Goal: Task Accomplishment & Management: Manage account settings

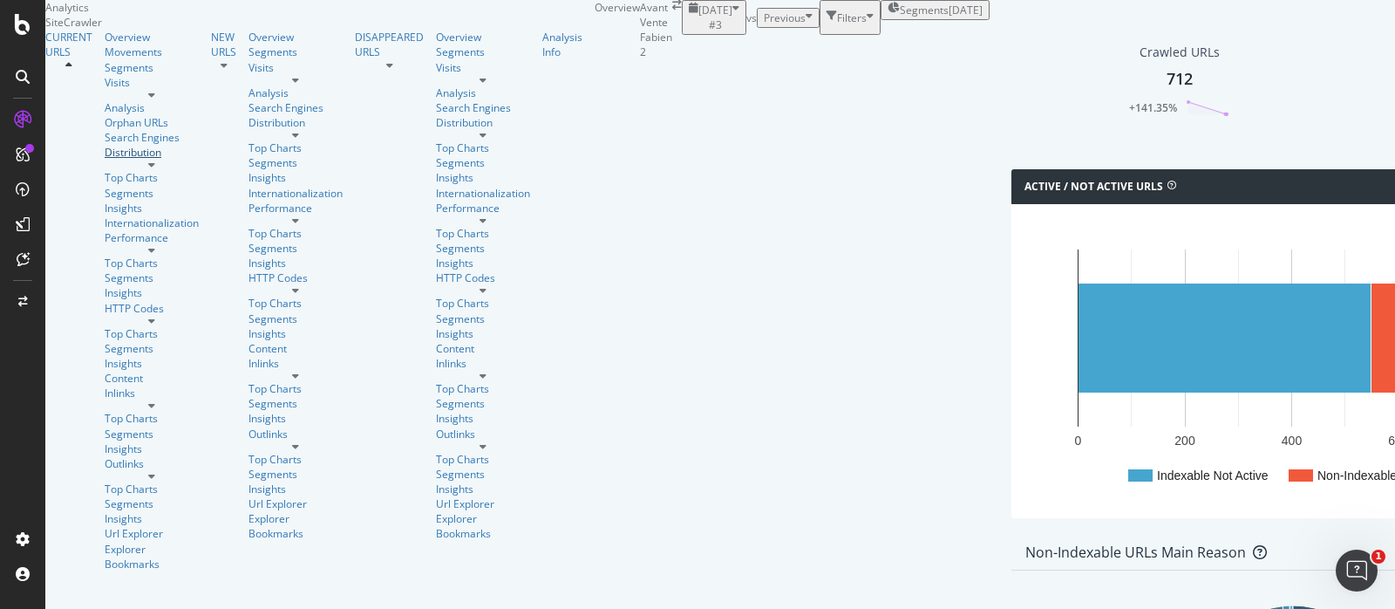
click at [105, 160] on div "Distribution" at bounding box center [152, 152] width 94 height 15
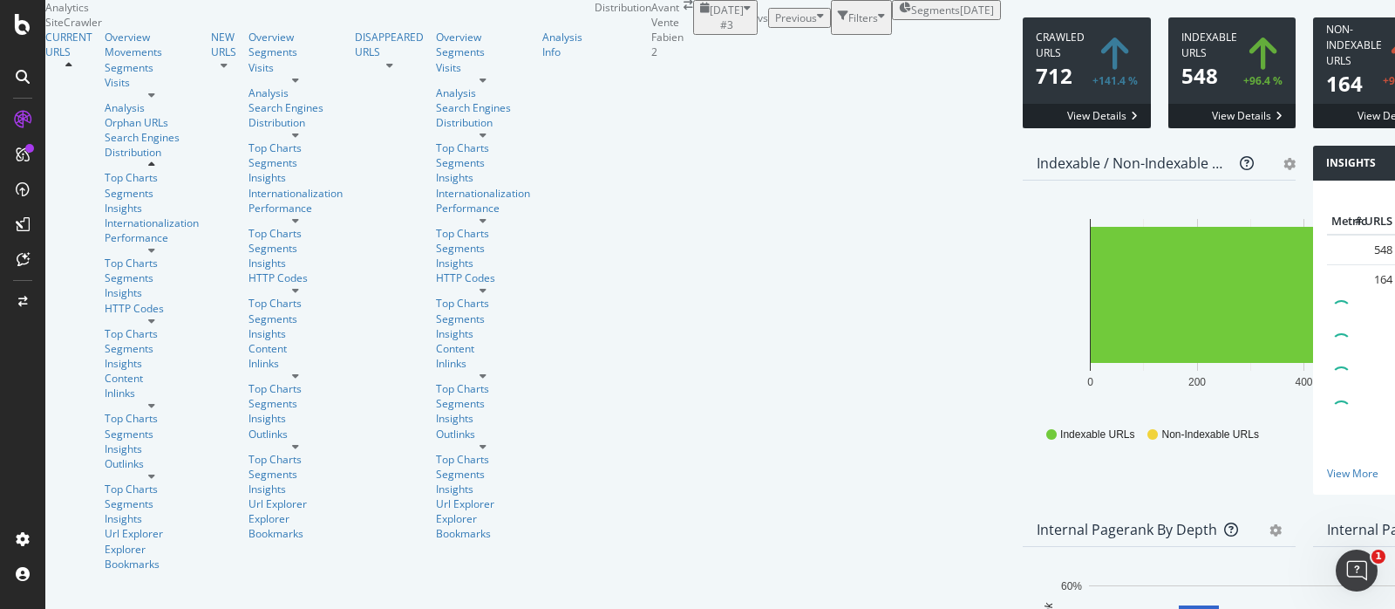
click at [899, 17] on div "Segments 2025-09-25" at bounding box center [946, 10] width 95 height 15
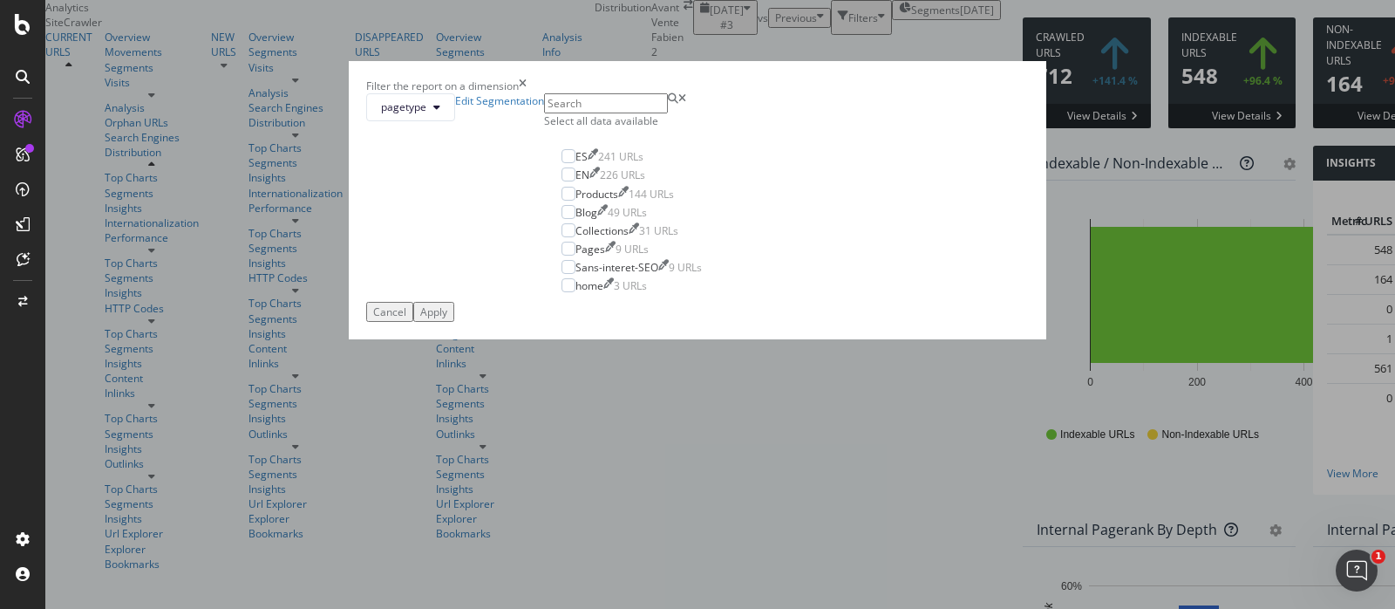
click at [609, 128] on div "Select all data available" at bounding box center [631, 120] width 175 height 15
click at [447, 319] on div "Apply" at bounding box center [433, 311] width 27 height 15
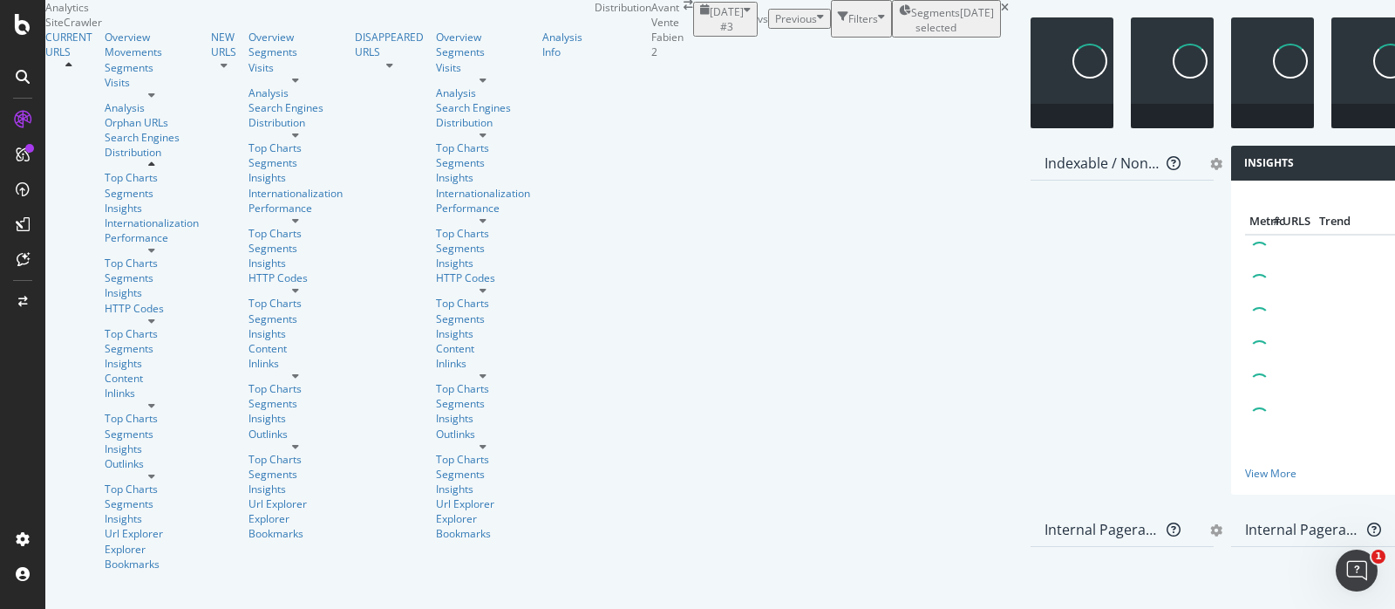
scroll to position [424, 0]
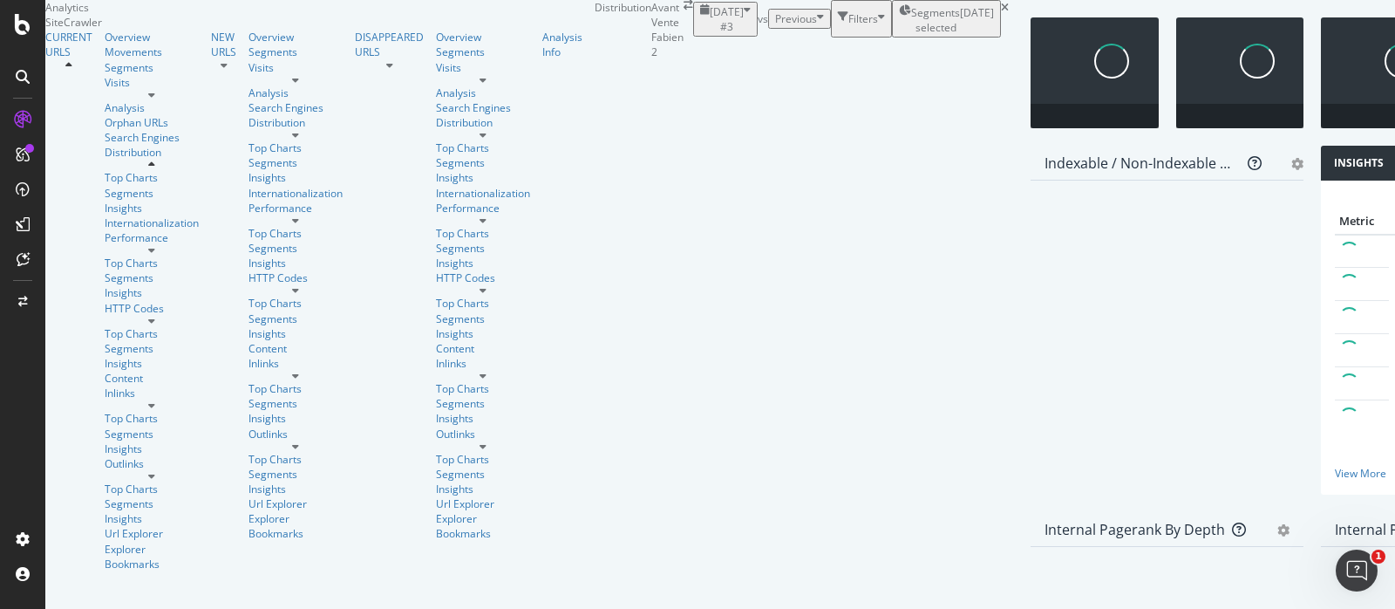
click at [1022, 163] on div "Indexable / Non-Indexable URLs Distribution Bar Bar (by Percentage) Table Add t…" at bounding box center [1167, 329] width 290 height 366
click at [1022, 160] on div "Indexable / Non-Indexable URLs Distribution Bar Bar (by Percentage) Table Add t…" at bounding box center [1167, 329] width 290 height 366
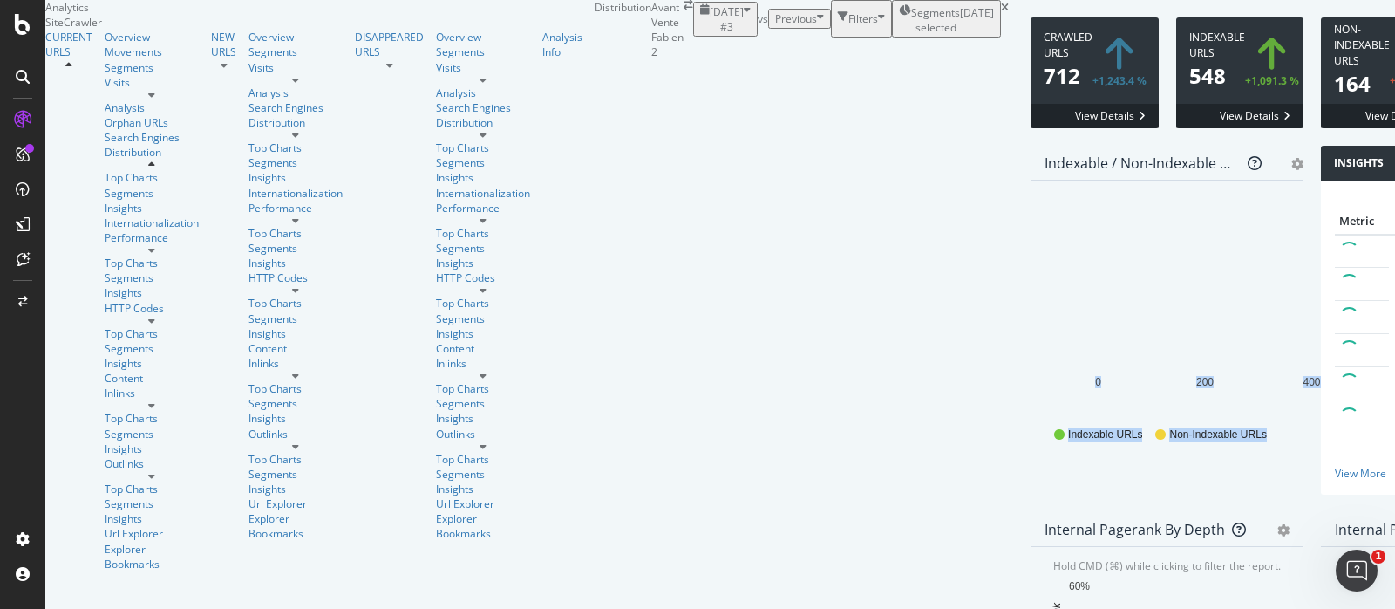
scroll to position [0, 0]
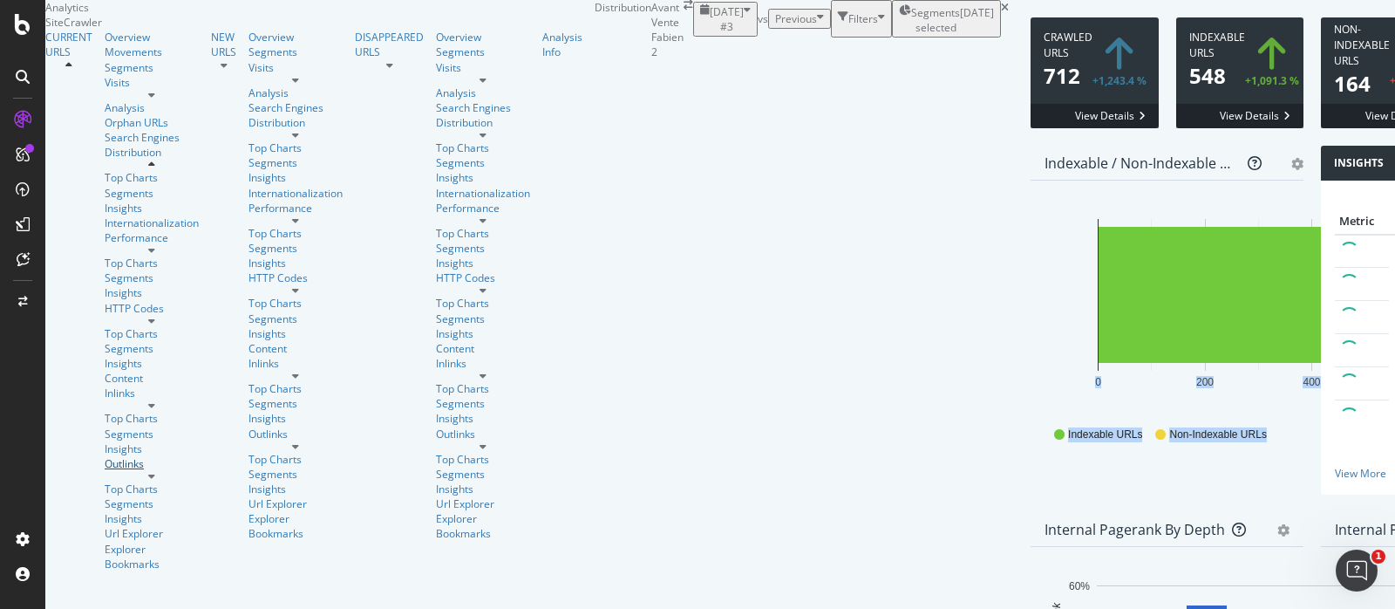
click at [105, 464] on div "Outlinks" at bounding box center [152, 463] width 94 height 15
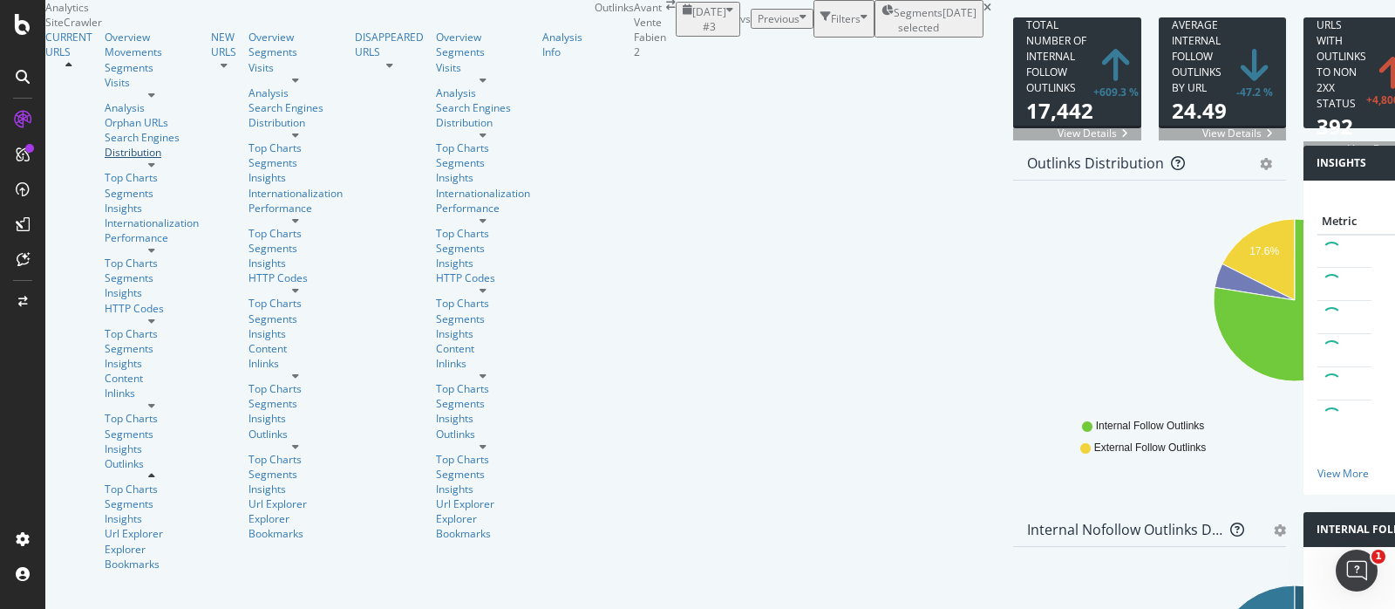
click at [105, 160] on div "Distribution" at bounding box center [152, 152] width 94 height 15
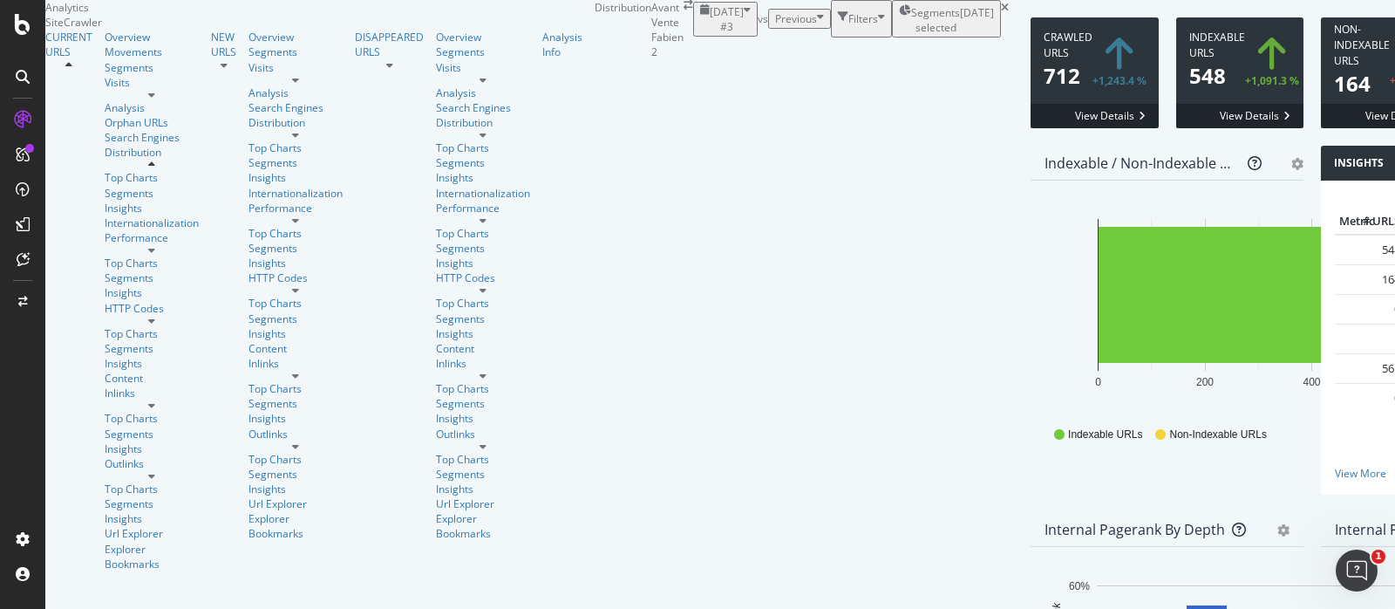
click at [105, 456] on div "Outlinks" at bounding box center [158, 468] width 106 height 25
click at [105, 459] on div "Outlinks" at bounding box center [152, 463] width 94 height 15
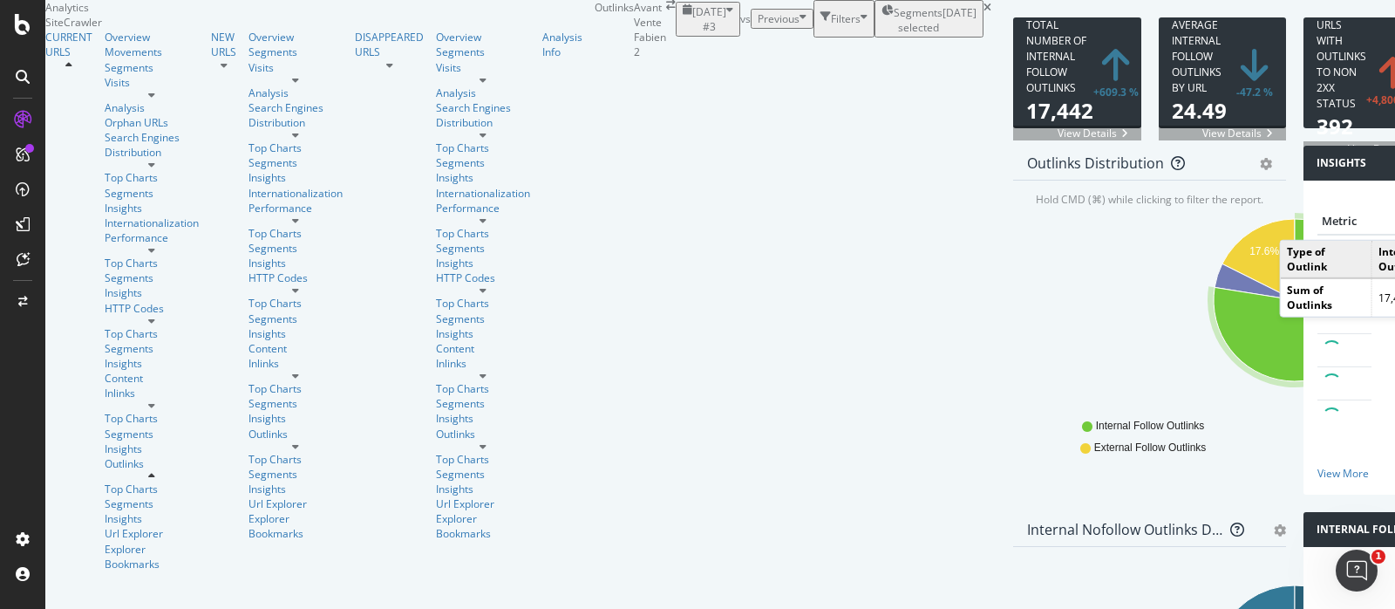
click at [723, 37] on div "2025 Sep. 25th #3 vs Previous Filters Segments selected 2025-09-25" at bounding box center [834, 18] width 316 height 37
click at [984, 13] on icon at bounding box center [988, 8] width 8 height 10
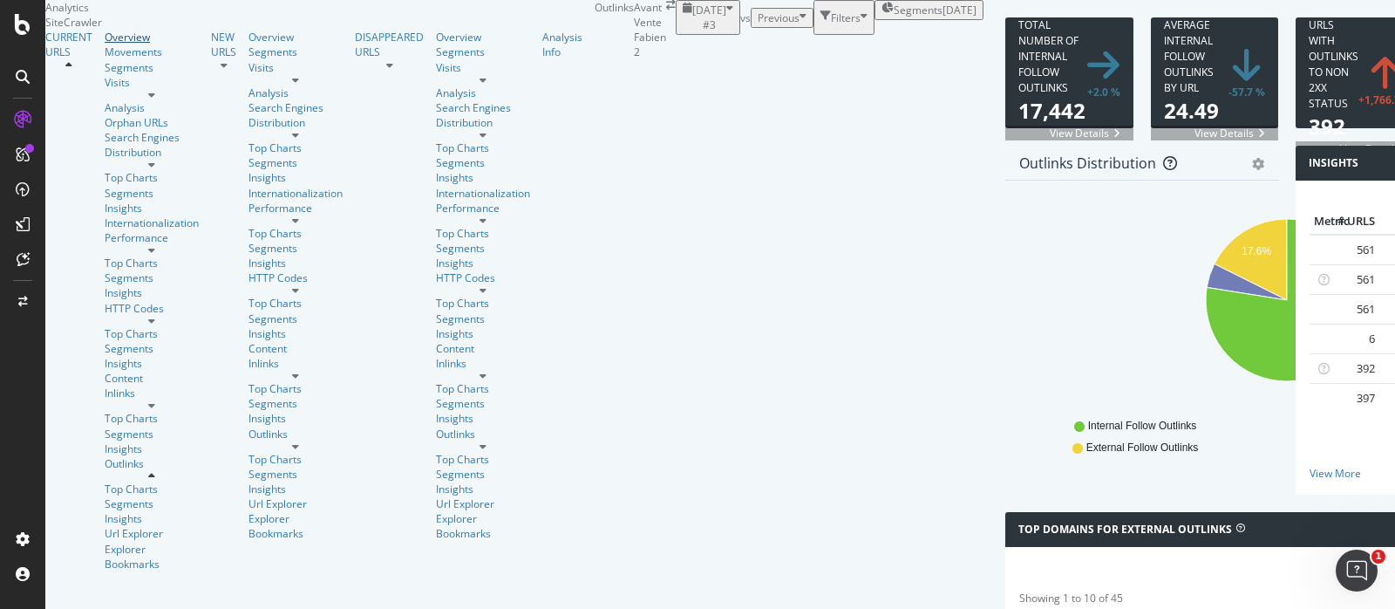
click at [105, 44] on div "Overview" at bounding box center [152, 37] width 94 height 15
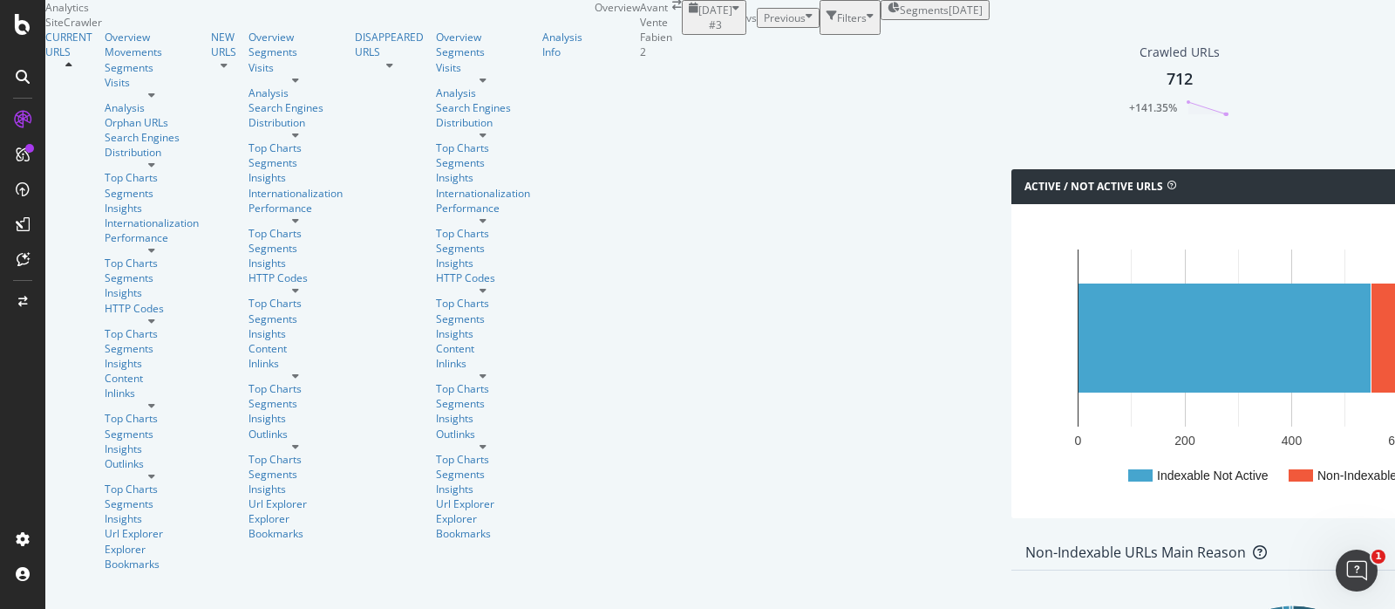
click at [900, 17] on span "Segments" at bounding box center [924, 10] width 49 height 15
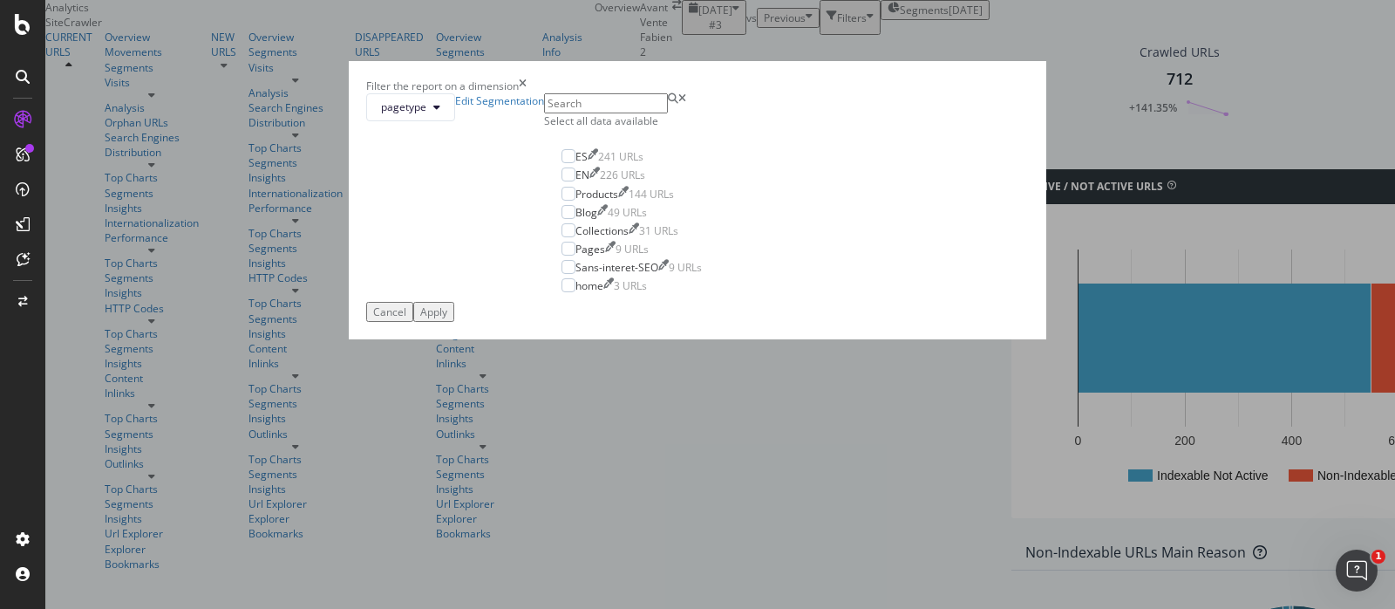
click at [574, 128] on div "Select all data available" at bounding box center [631, 120] width 175 height 15
click at [454, 322] on button "Apply" at bounding box center [433, 312] width 41 height 20
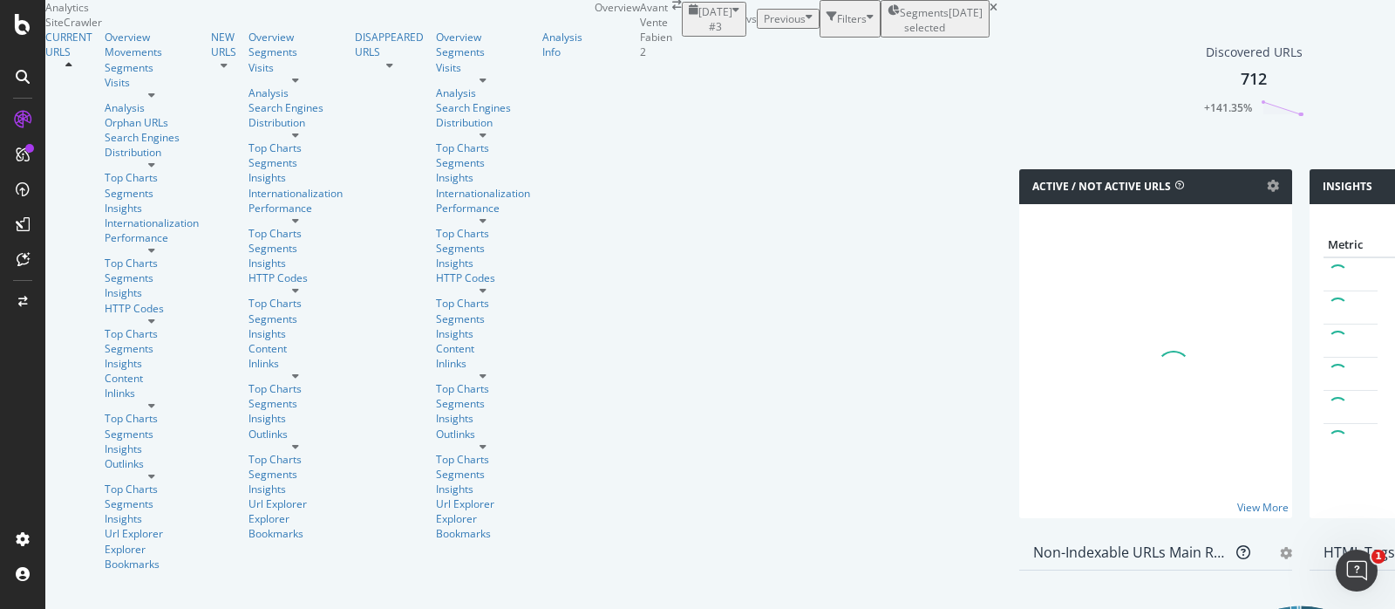
click at [1011, 169] on div "Discovered URLs 712 +141.35%" at bounding box center [1301, 93] width 581 height 152
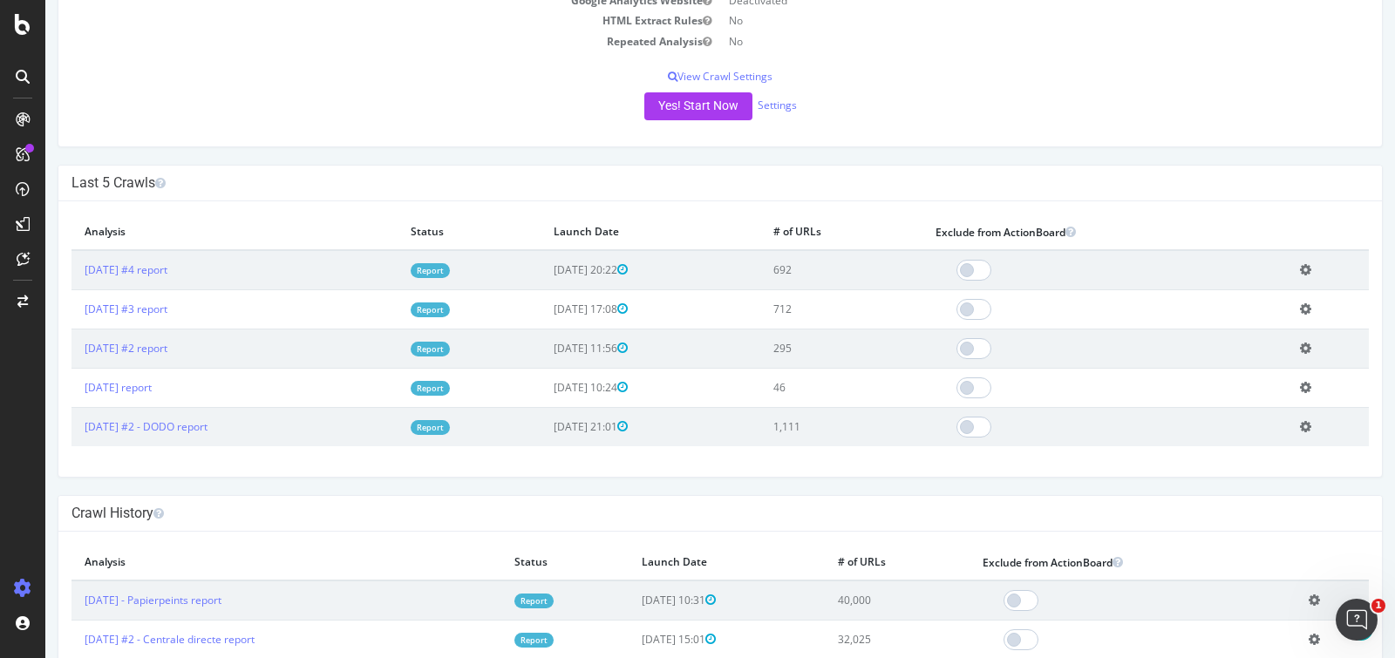
scroll to position [277, 0]
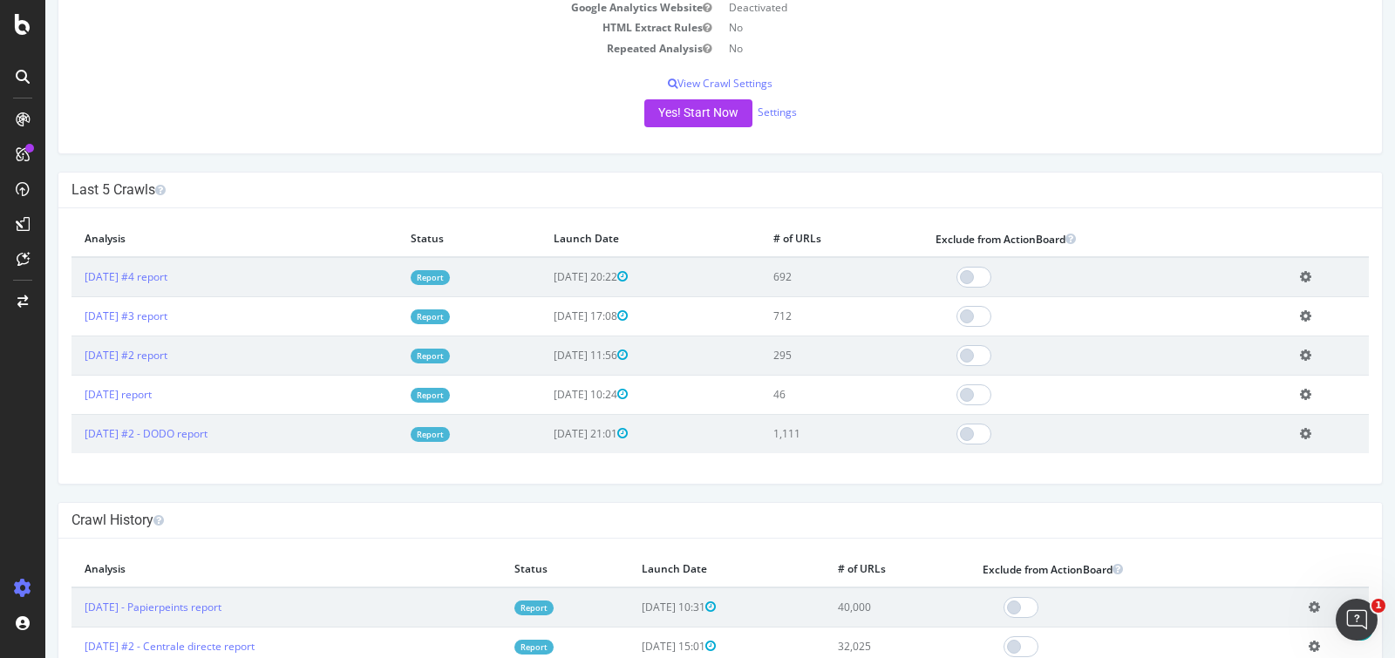
click at [1304, 310] on icon at bounding box center [1305, 316] width 11 height 13
click at [1234, 337] on link "Add name" at bounding box center [1242, 342] width 140 height 24
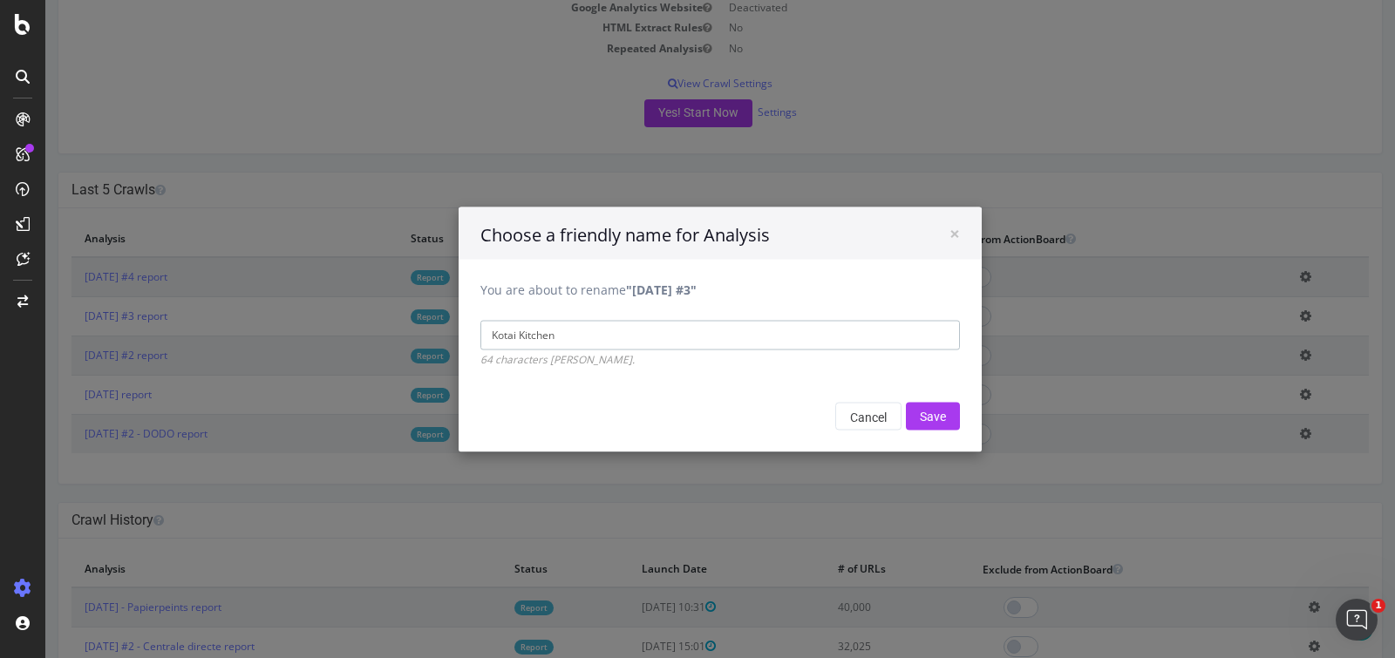
type input "Kotai Kitchen"
click at [906, 402] on input "Save" at bounding box center [933, 416] width 54 height 28
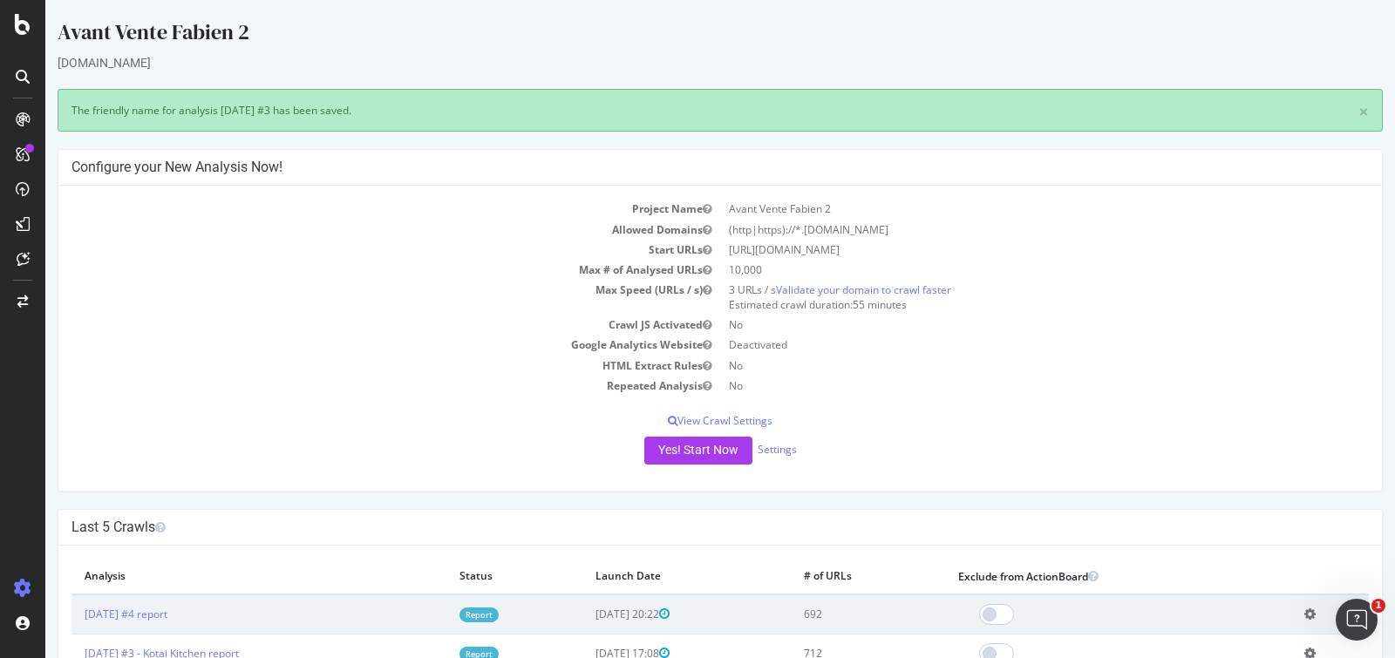
scroll to position [0, 0]
click at [709, 215] on td "Project Name" at bounding box center [395, 209] width 649 height 20
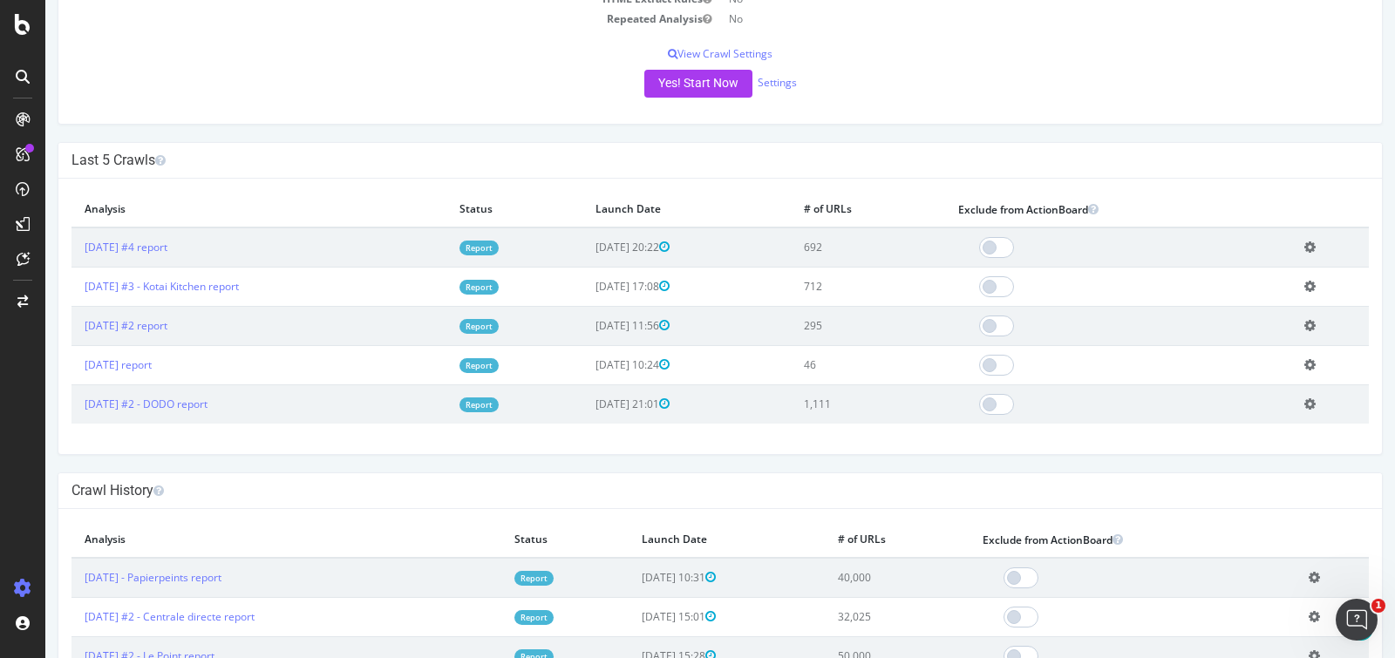
scroll to position [399, 0]
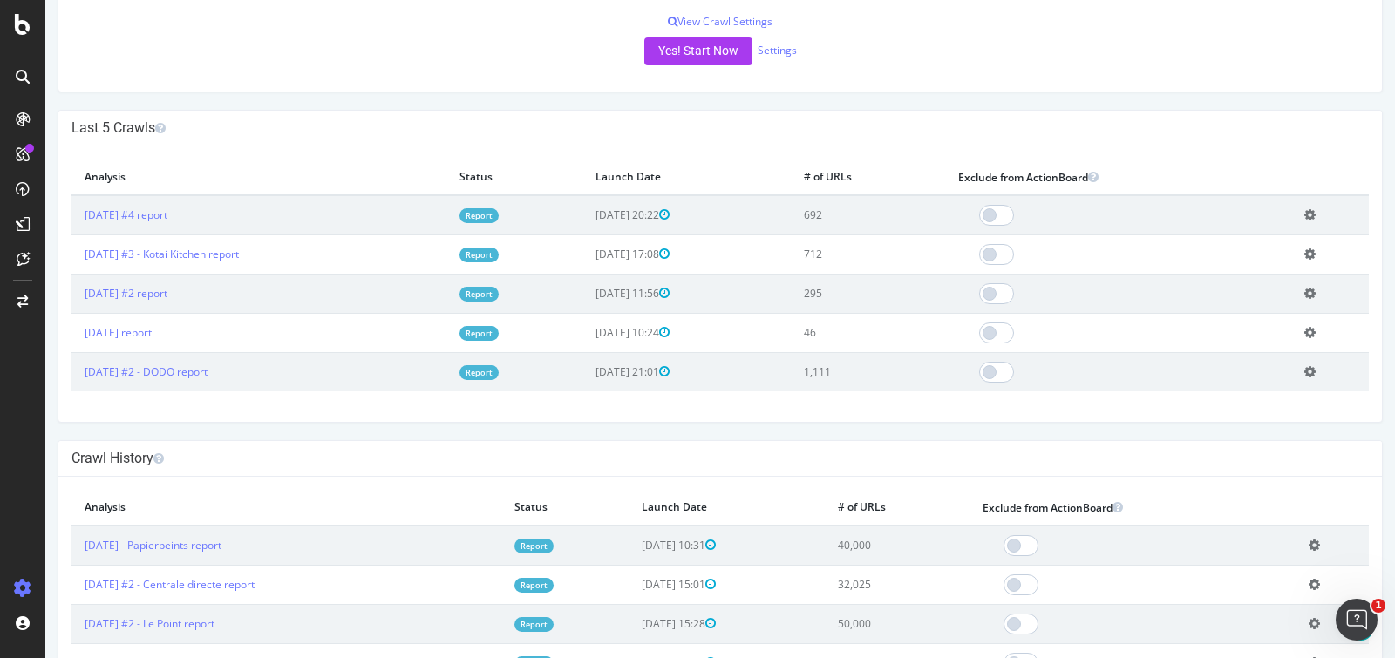
click at [1306, 212] on icon at bounding box center [1309, 214] width 11 height 13
click at [1256, 235] on link "Add name" at bounding box center [1246, 241] width 140 height 24
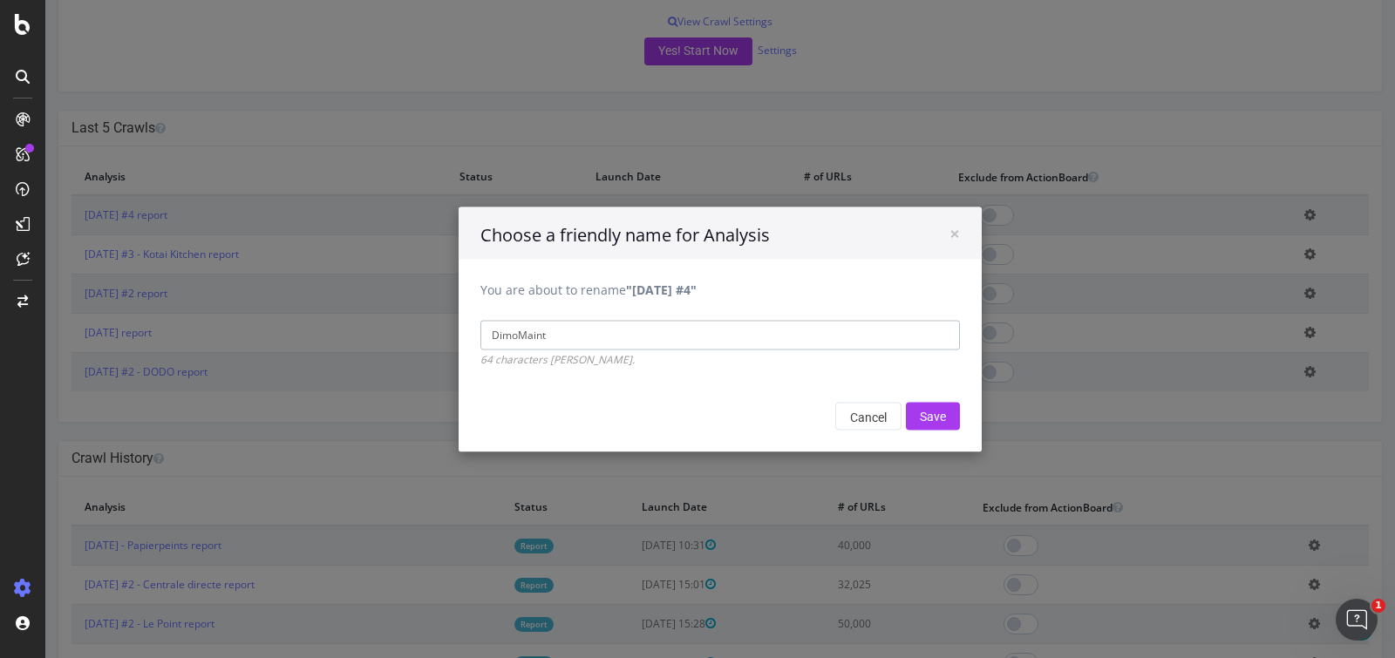
type input "DimoMaint"
click at [906, 402] on input "Save" at bounding box center [933, 416] width 54 height 28
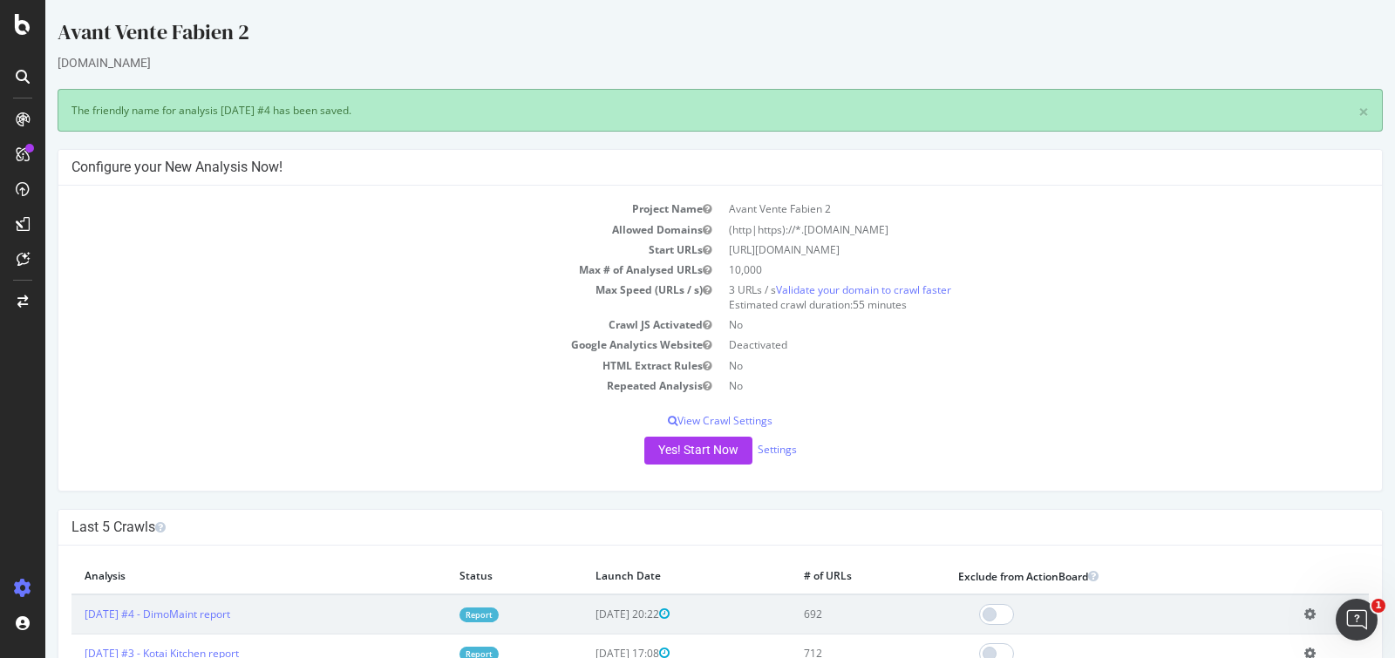
scroll to position [0, 0]
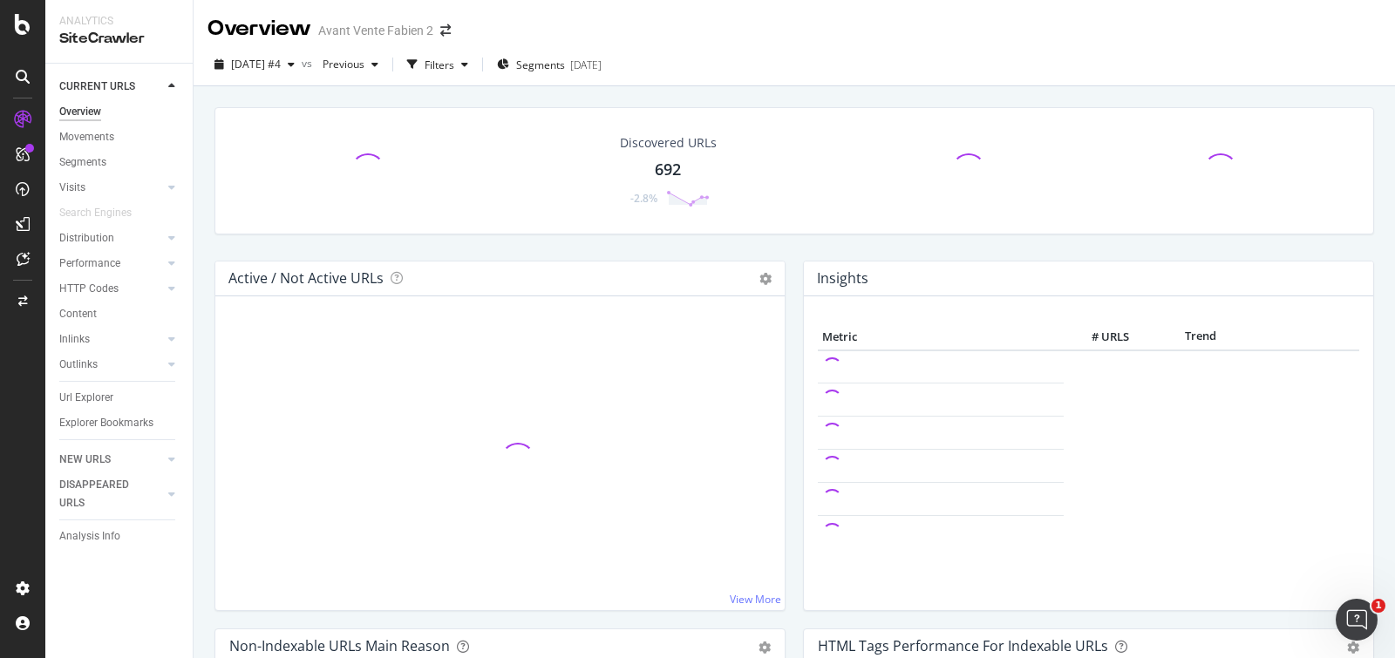
scroll to position [24, 0]
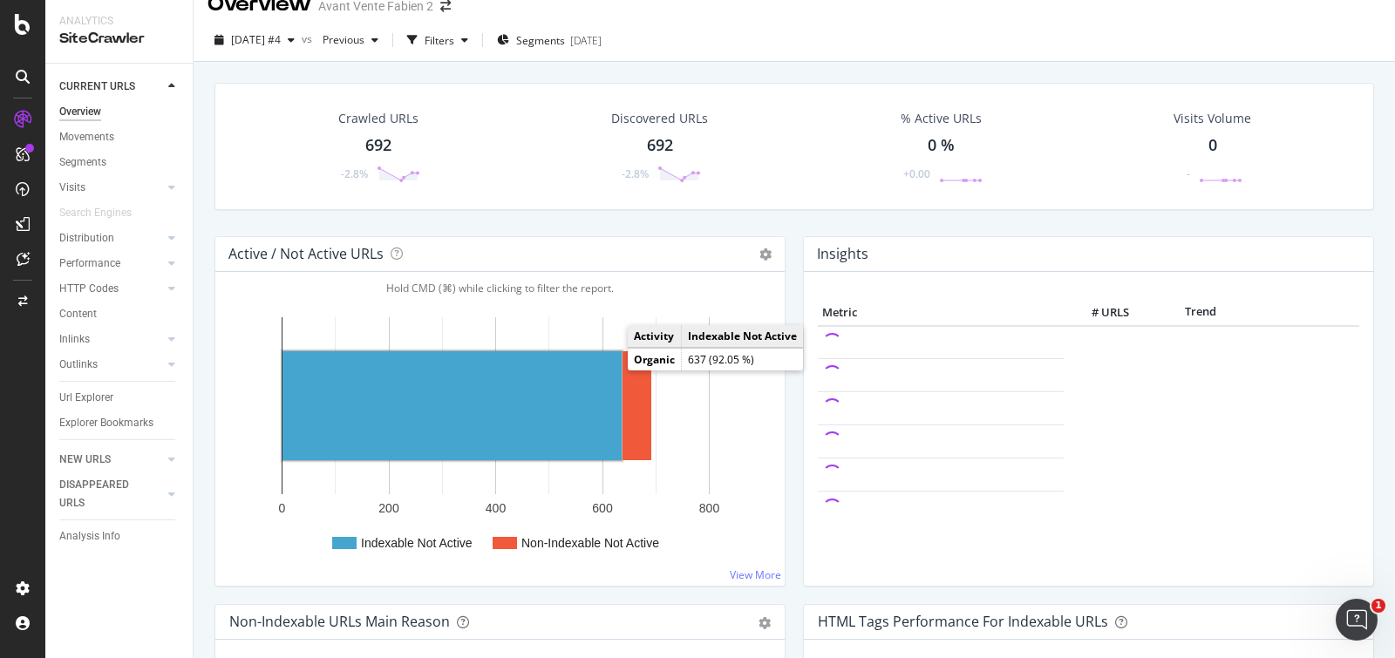
click at [609, 369] on rect "A chart." at bounding box center [451, 405] width 339 height 109
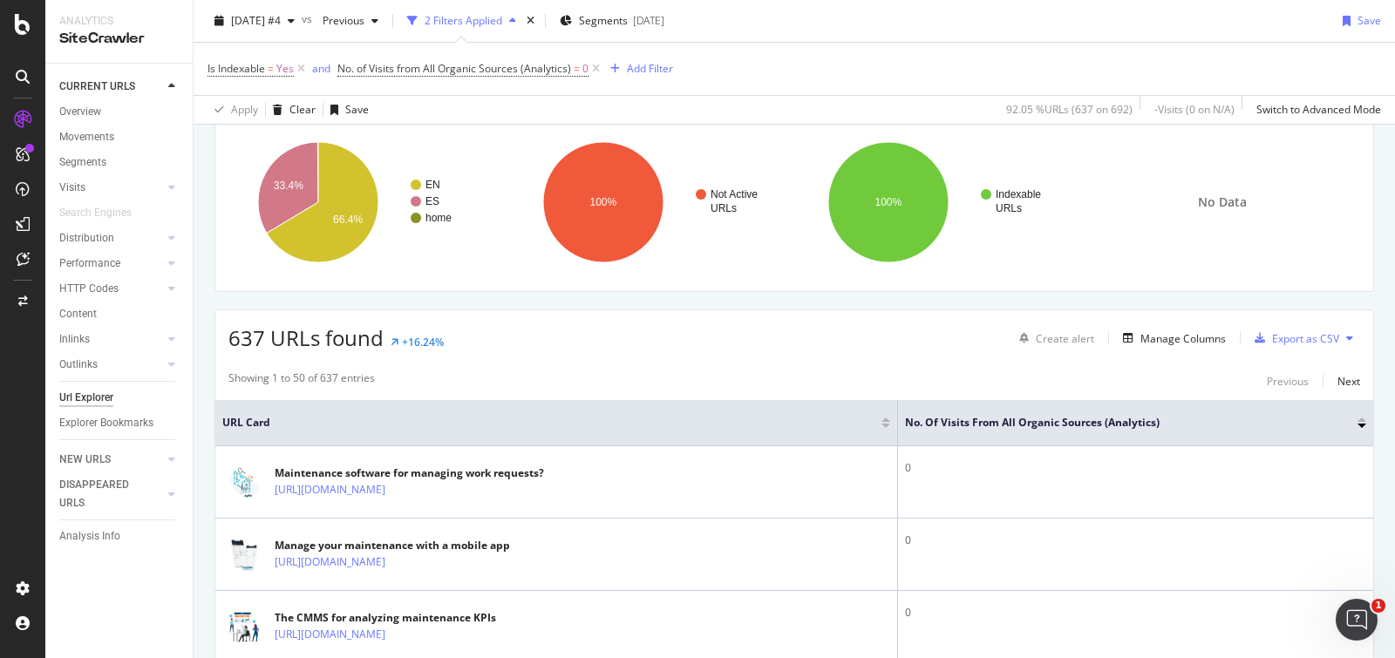
scroll to position [15, 0]
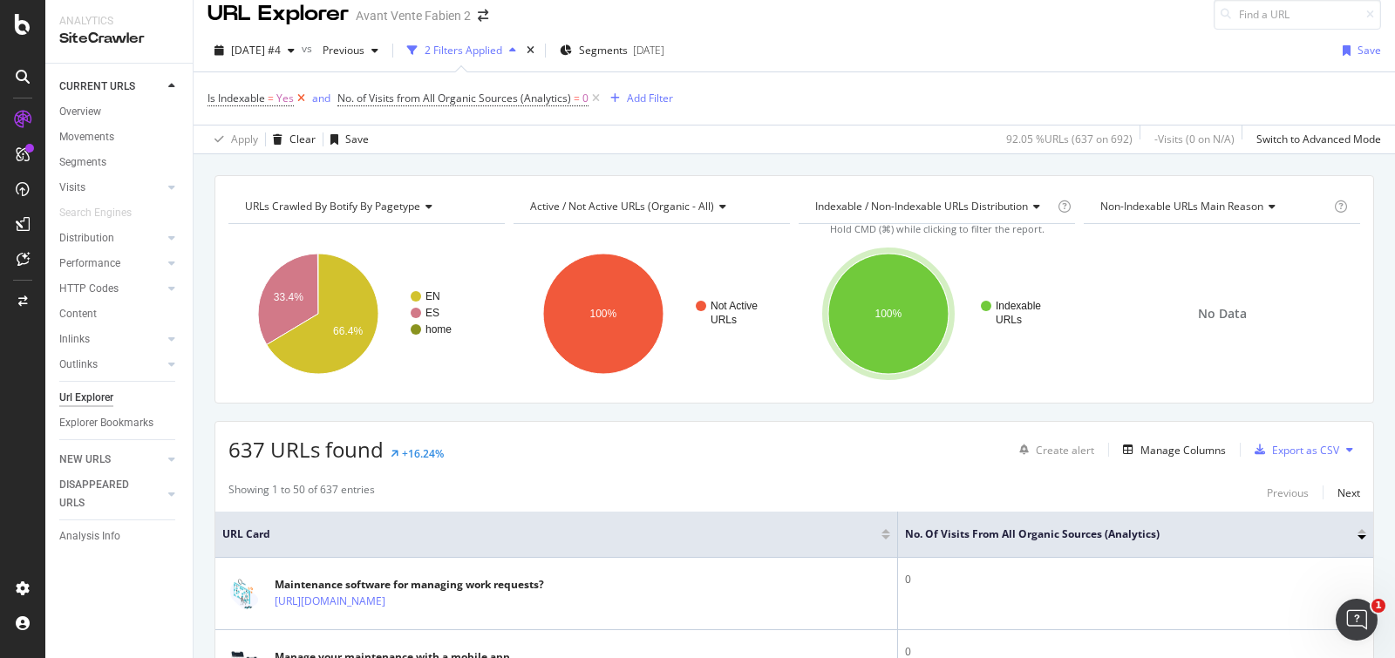
click at [305, 96] on icon at bounding box center [301, 98] width 15 height 17
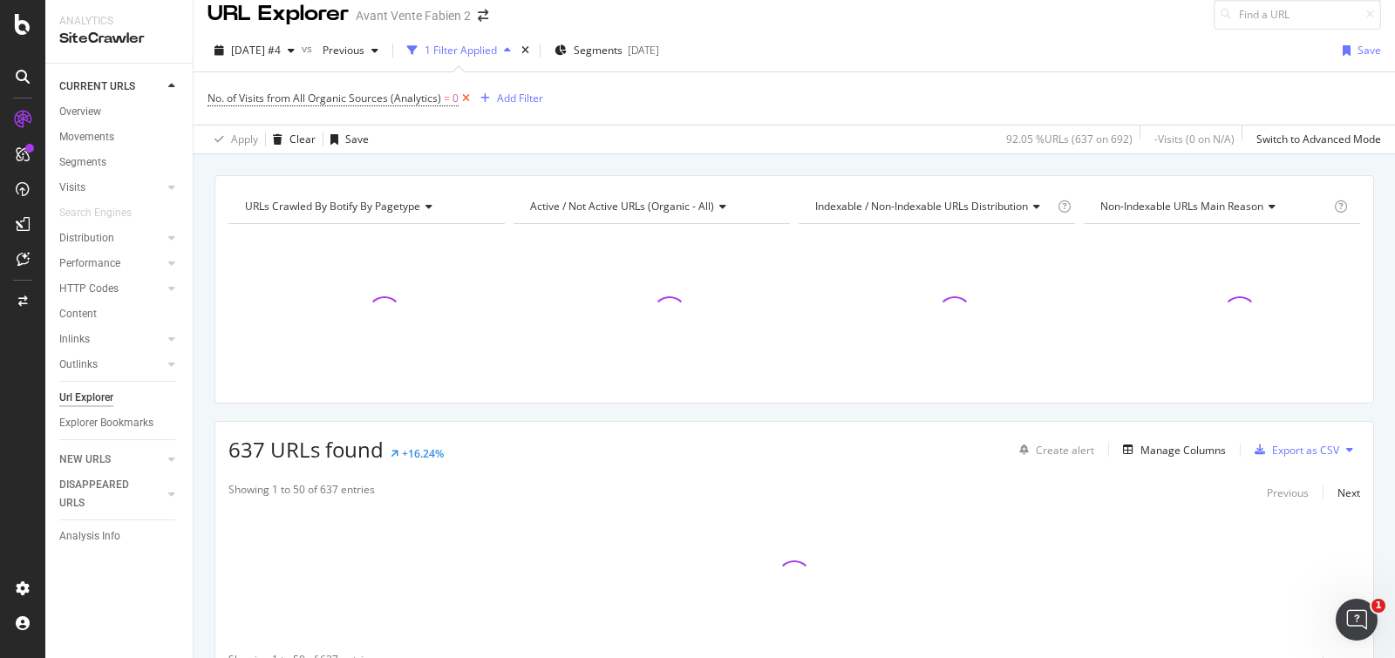
click at [467, 99] on icon at bounding box center [466, 98] width 15 height 17
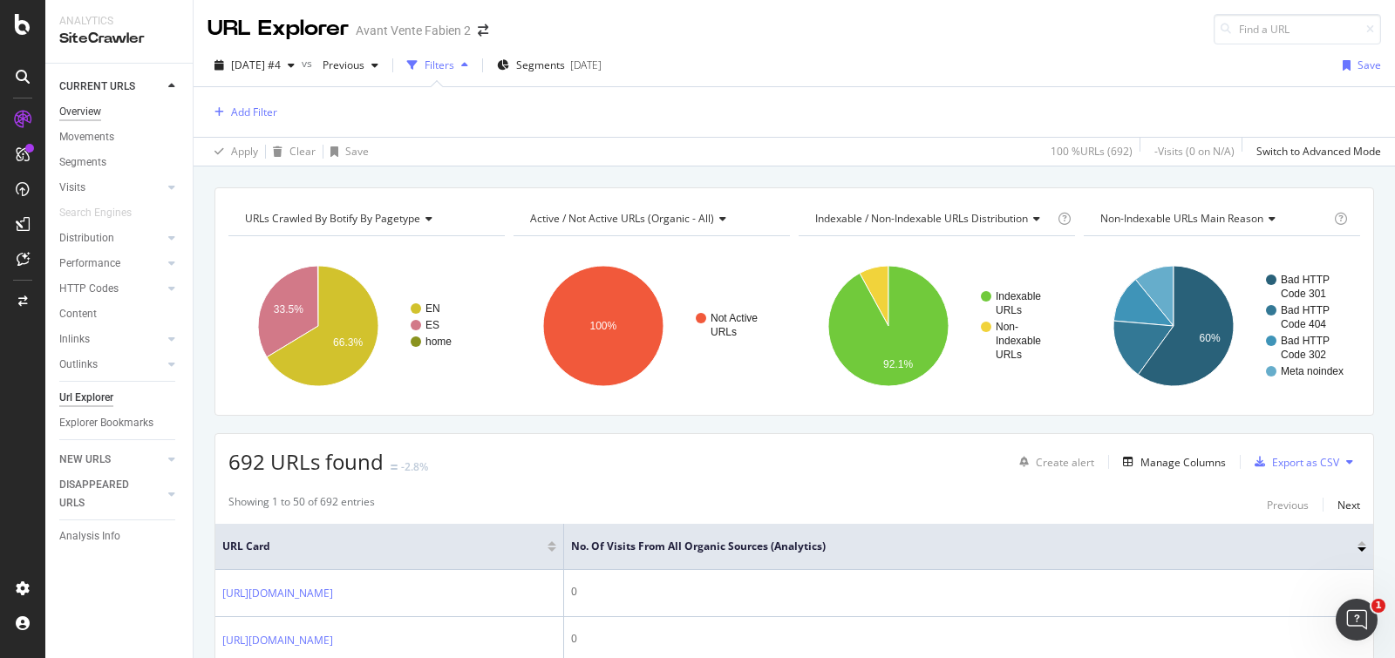
click at [100, 112] on div "Overview" at bounding box center [80, 112] width 42 height 18
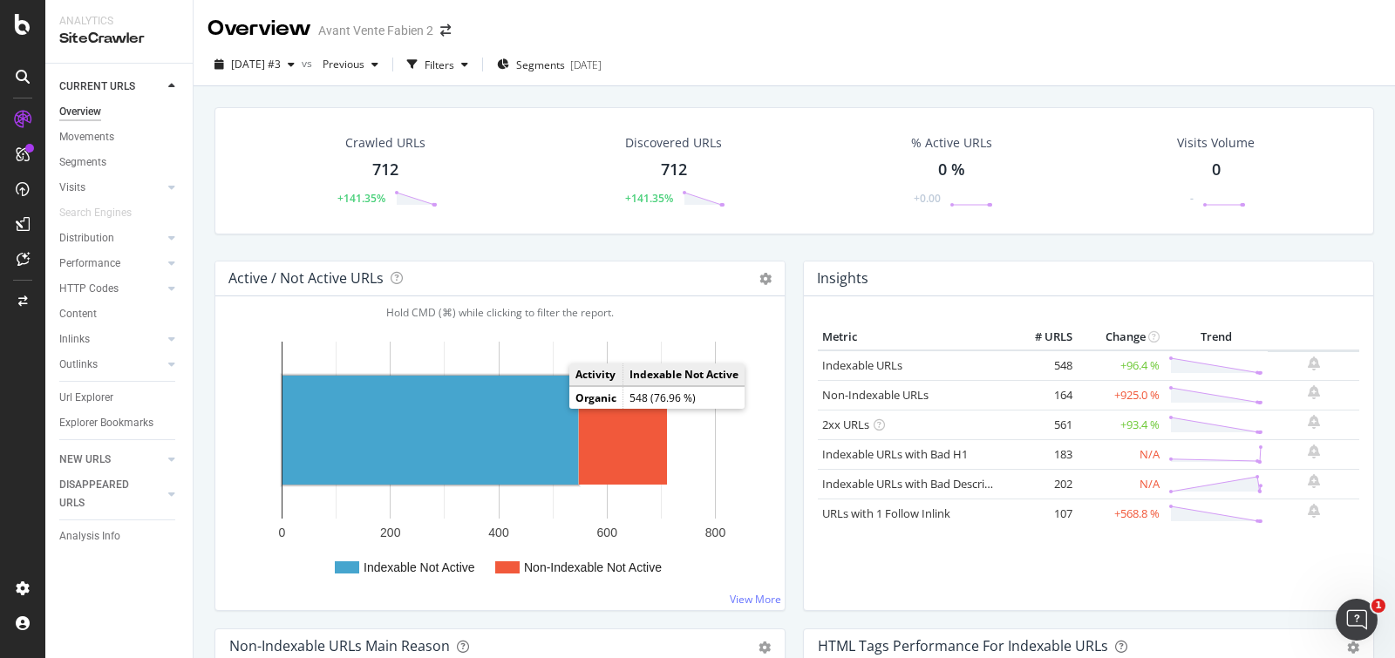
click at [515, 420] on rect "A chart." at bounding box center [430, 430] width 296 height 109
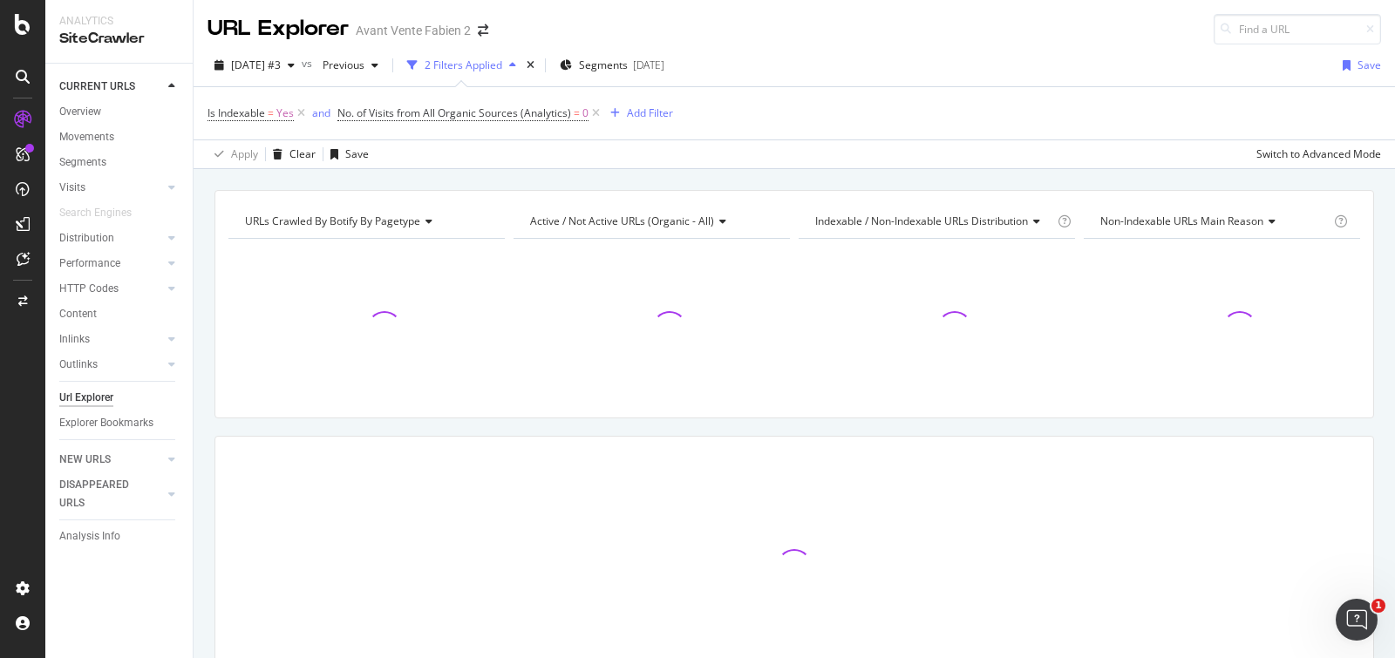
scroll to position [97, 0]
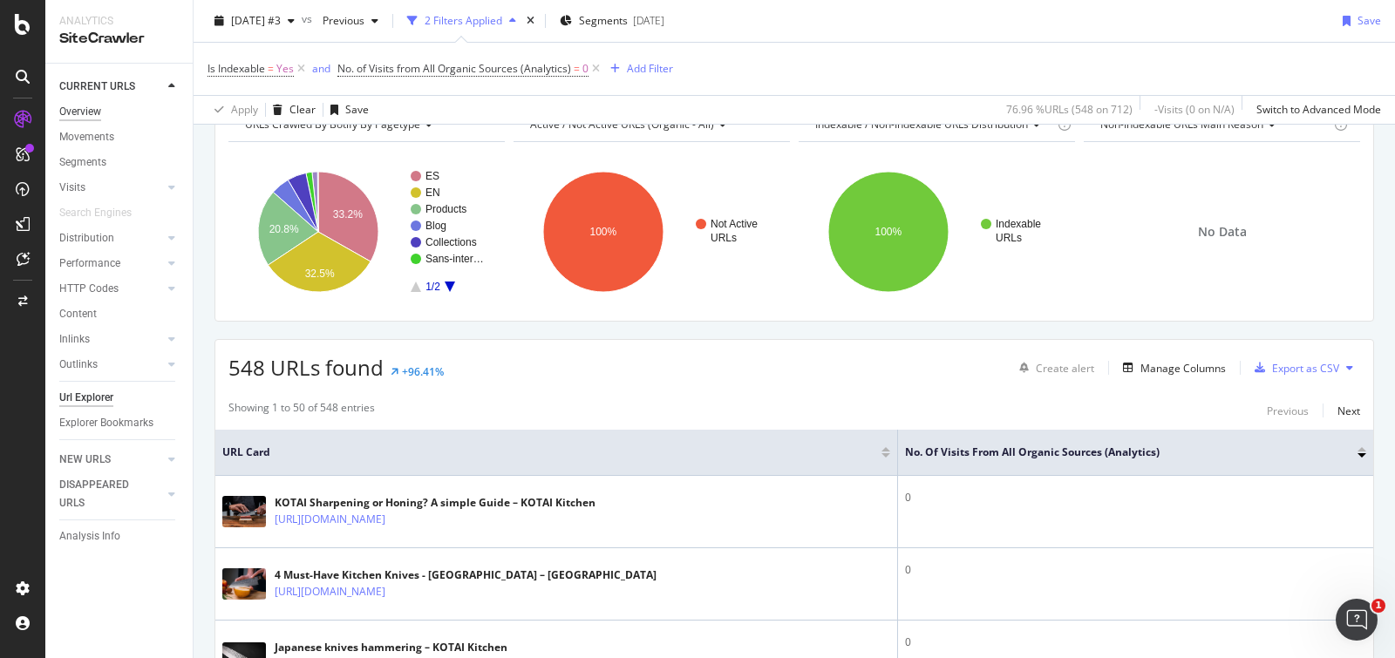
click at [84, 117] on div "Overview" at bounding box center [80, 112] width 42 height 18
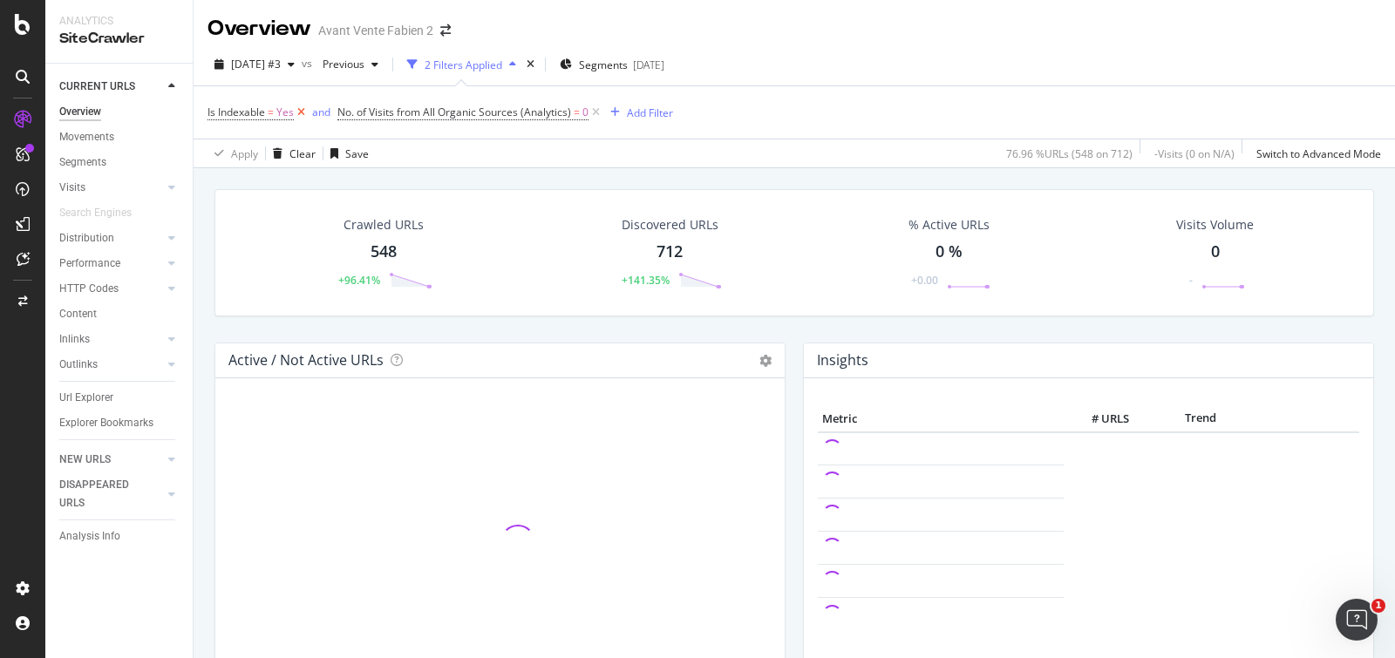
click at [303, 117] on icon at bounding box center [301, 112] width 15 height 17
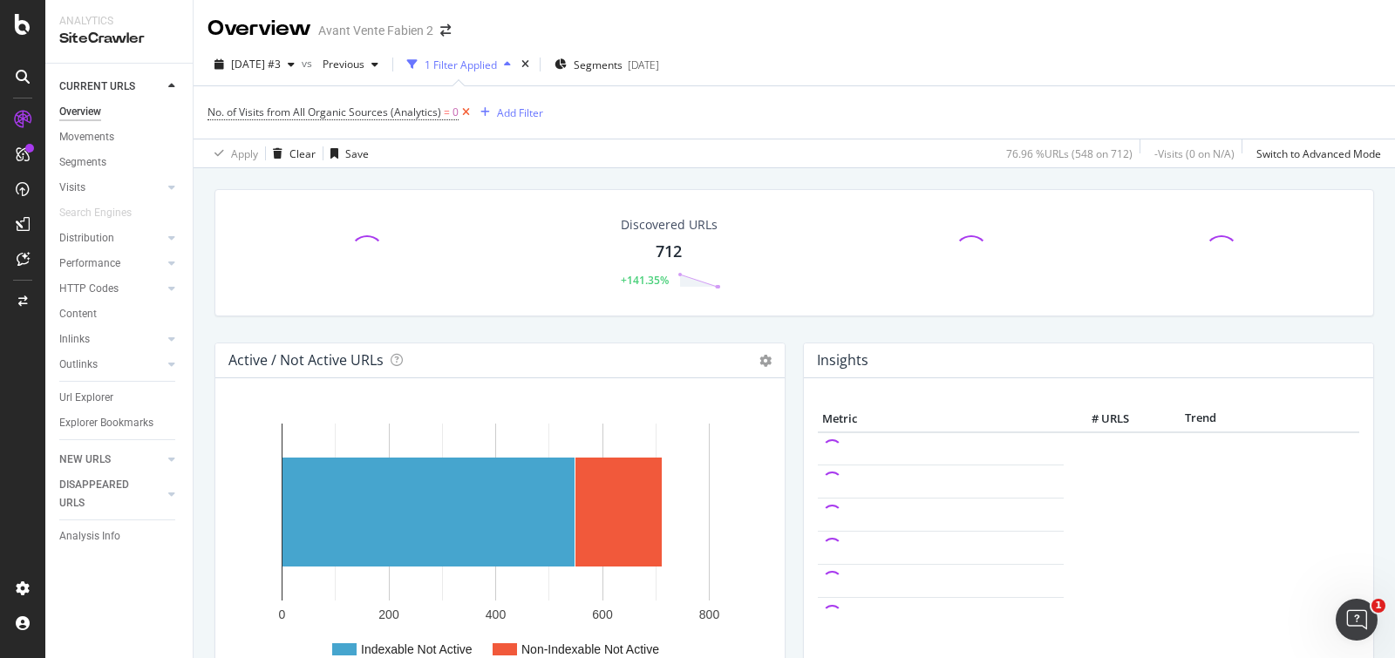
click at [465, 115] on icon at bounding box center [466, 112] width 15 height 17
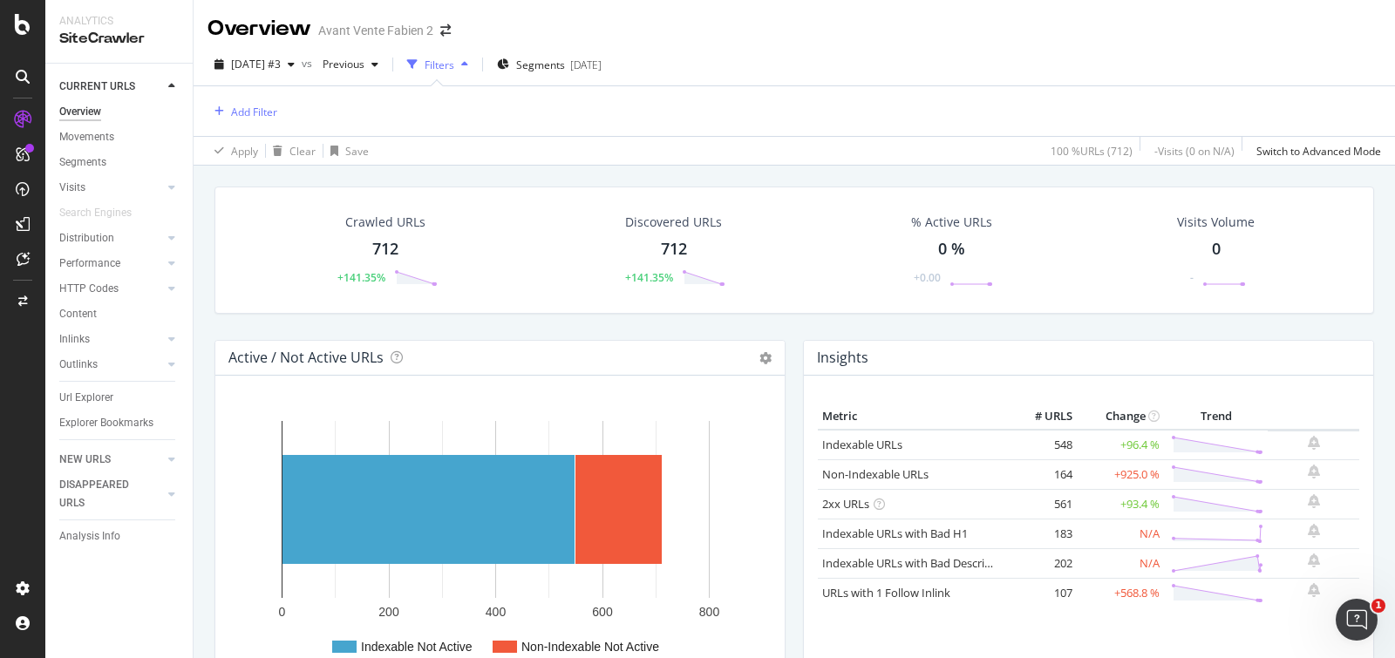
click at [784, 349] on div "Active / Not Active URLs Chart (by Value) Chart (by Percentage) Table Expand Ex…" at bounding box center [500, 524] width 589 height 368
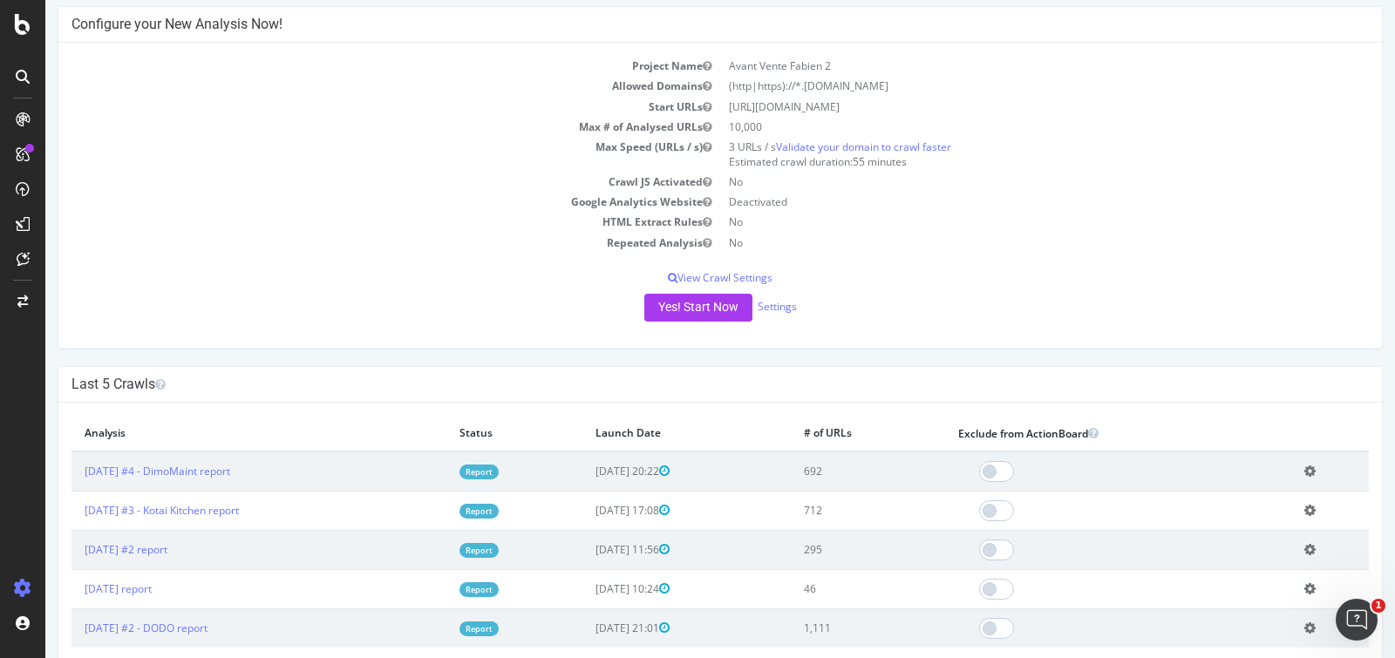
scroll to position [166, 0]
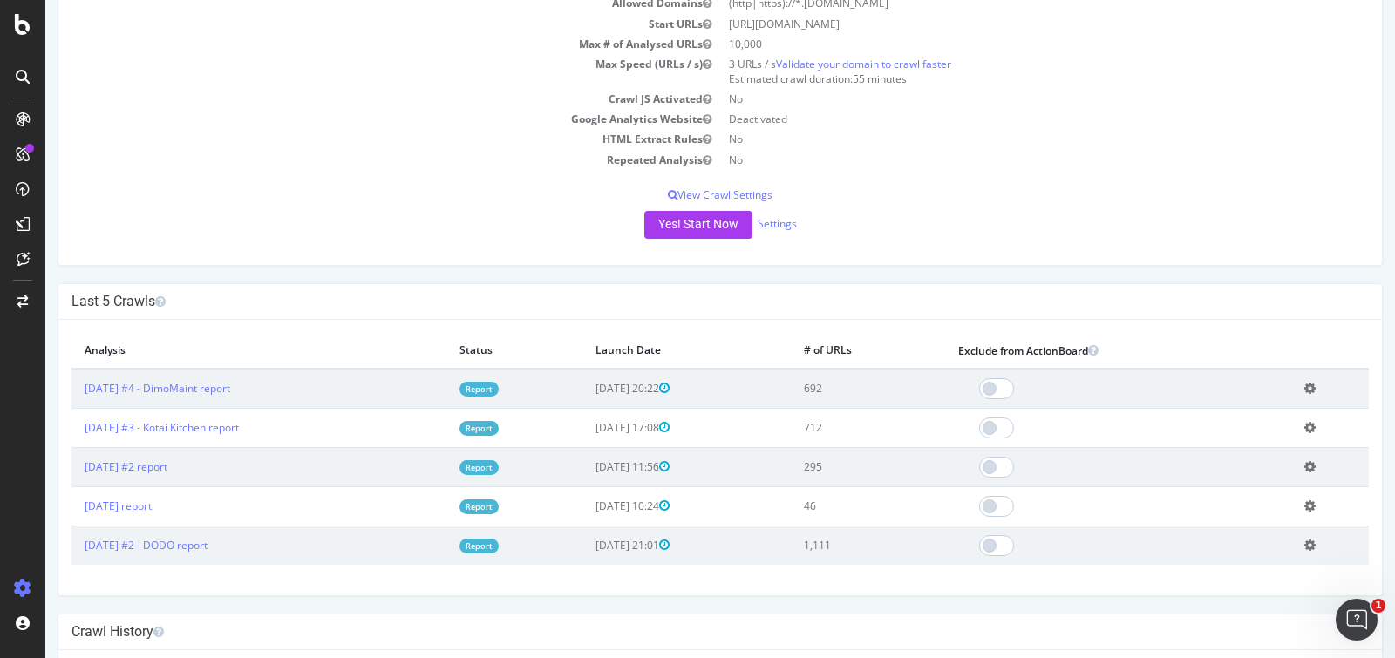
click at [95, 568] on div "× Fermer Delete Analysis ? Are you sure you want to delete the analysis "[DATE]…" at bounding box center [720, 458] width 1324 height 276
click at [62, 568] on div "× Fermer Delete Analysis ? Are you sure you want to delete the analysis "2025 S…" at bounding box center [720, 458] width 1324 height 276
click at [109, 569] on div "× Fermer Delete Analysis ? Are you sure you want to delete the analysis "2025 S…" at bounding box center [720, 458] width 1324 height 276
click at [67, 566] on div "× Fermer Delete Analysis ? Are you sure you want to delete the analysis "2025 S…" at bounding box center [720, 458] width 1324 height 276
click at [768, 221] on link "Settings" at bounding box center [777, 223] width 39 height 15
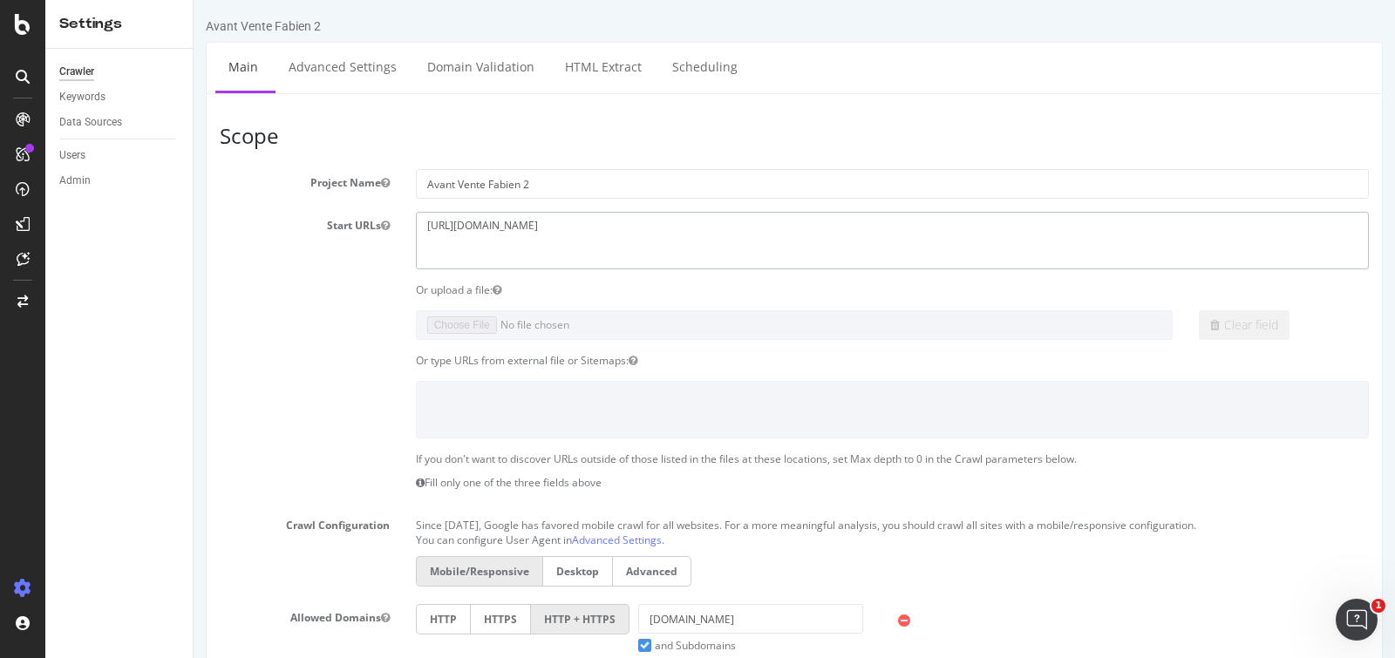
drag, startPoint x: 613, startPoint y: 236, endPoint x: 268, endPoint y: 199, distance: 347.3
click at [268, 199] on section "Project Name Avant Vente Fabien 2 Start URLs https://www.dimomaint.com Or uploa…" at bounding box center [794, 527] width 1149 height 717
paste textarea "maison-veyret.com/"
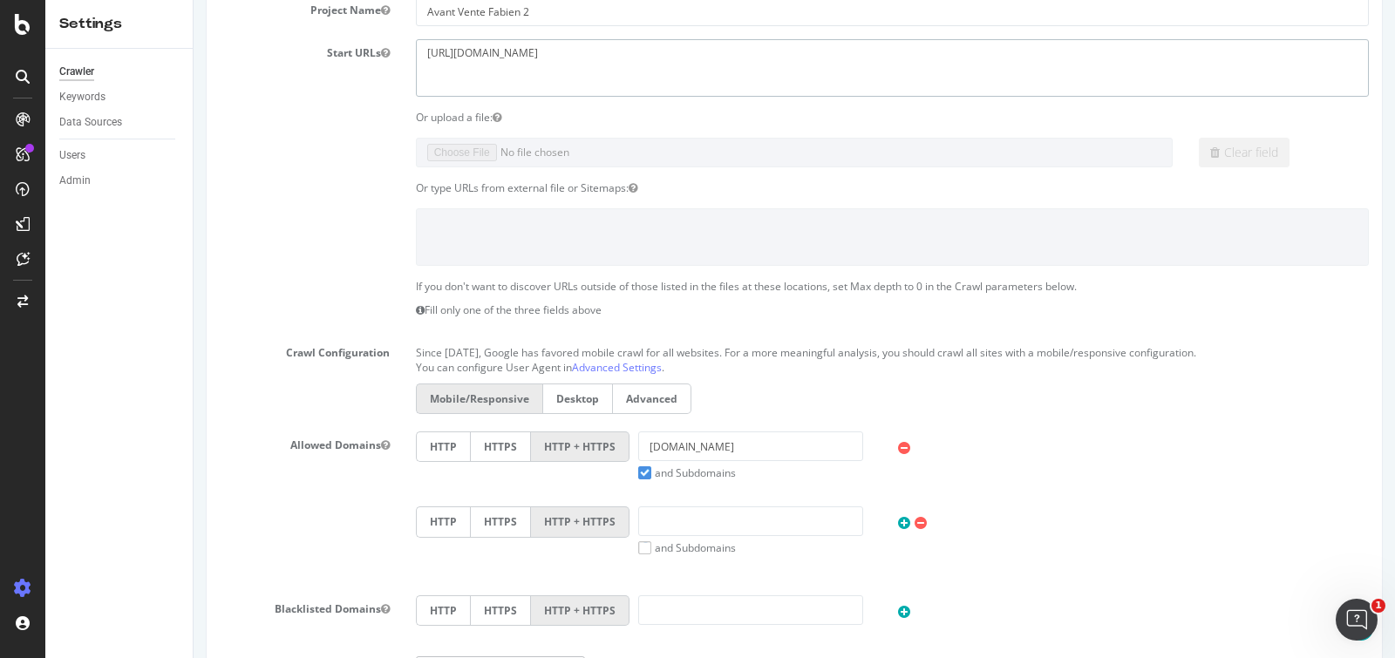
scroll to position [186, 0]
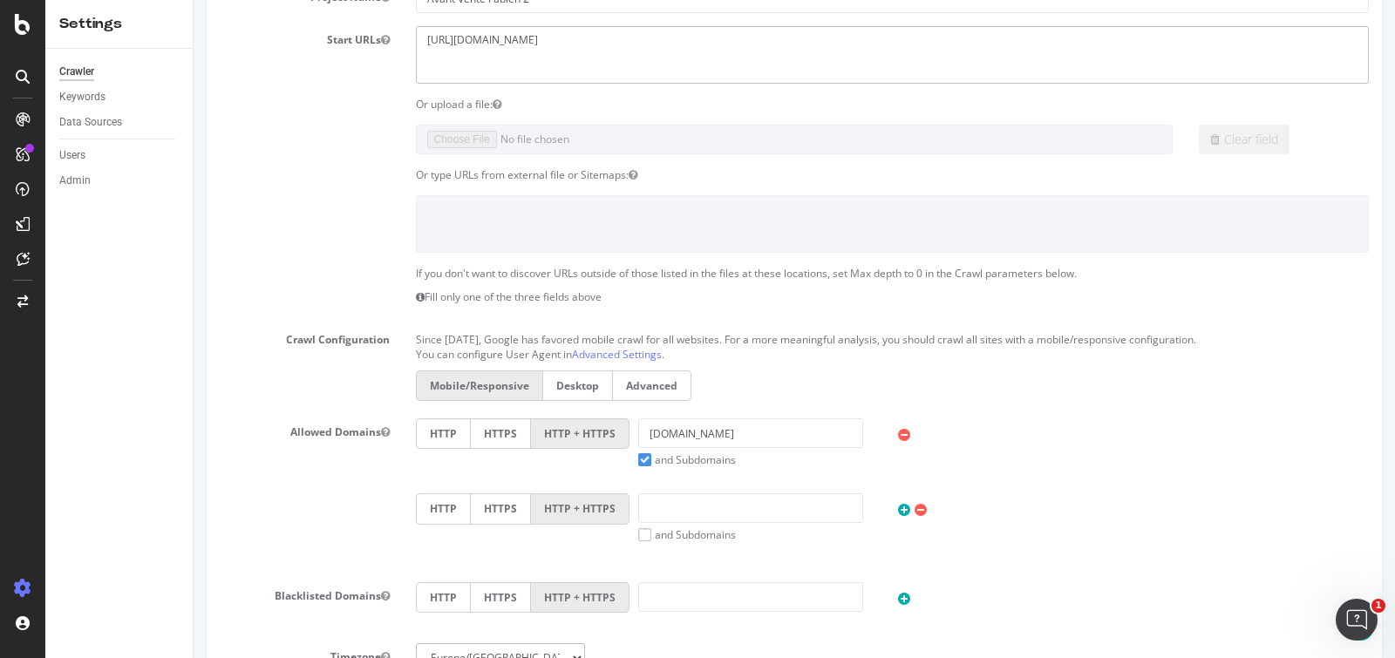
type textarea "https://www.maison-veyret.com"
drag, startPoint x: 769, startPoint y: 433, endPoint x: 549, endPoint y: 419, distance: 220.2
click at [549, 419] on div "HTTP HTTPS HTTP + HTTPS dimomaint.com and Subdomains User Agent: Mobile Desktop…" at bounding box center [892, 443] width 970 height 49
paste input "https://www.maison-veyret.com/"
drag, startPoint x: 706, startPoint y: 435, endPoint x: 455, endPoint y: 437, distance: 251.1
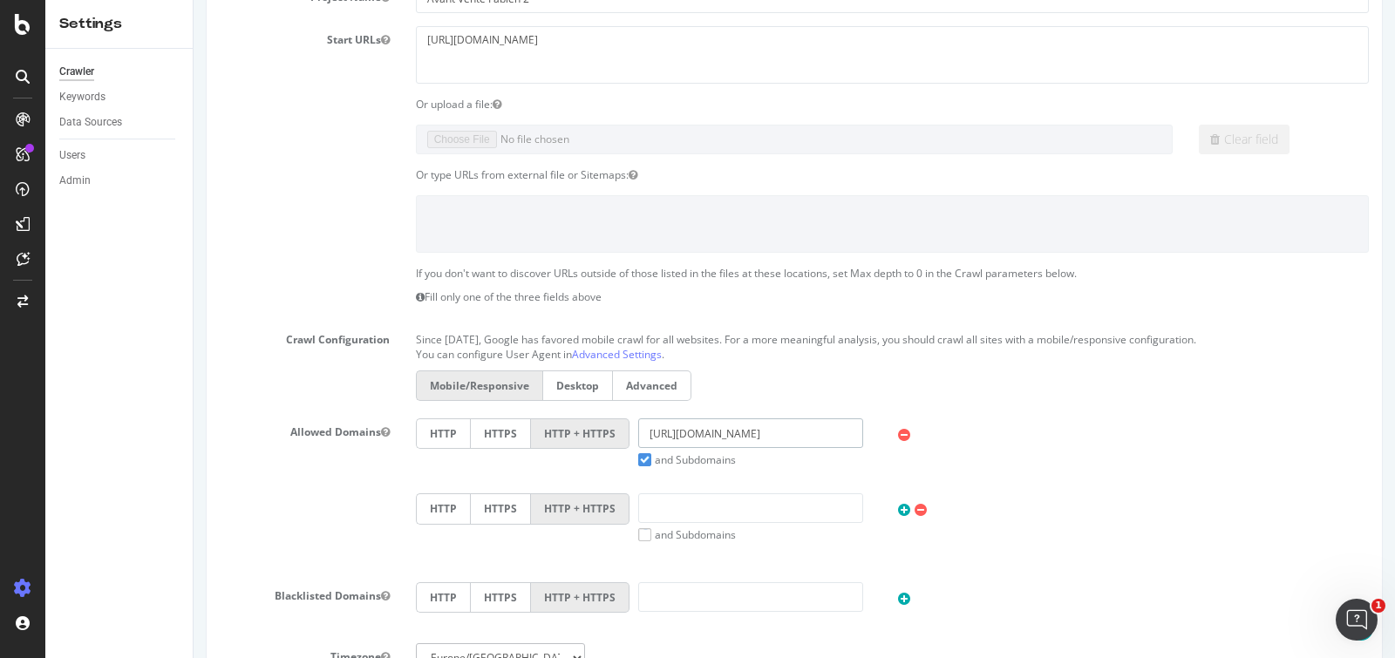
click at [455, 437] on div "HTTP HTTPS HTTP + HTTPS https://www.maison-veyret.com and Subdomains User Agent…" at bounding box center [892, 443] width 970 height 49
click at [732, 426] on input "https://www.maison-veyret.com" at bounding box center [750, 434] width 225 height 30
drag, startPoint x: 706, startPoint y: 431, endPoint x: 551, endPoint y: 416, distance: 155.9
click at [551, 419] on div "HTTP HTTPS HTTP + HTTPS https://www.maison-veyret.com and Subdomains User Agent…" at bounding box center [892, 443] width 970 height 49
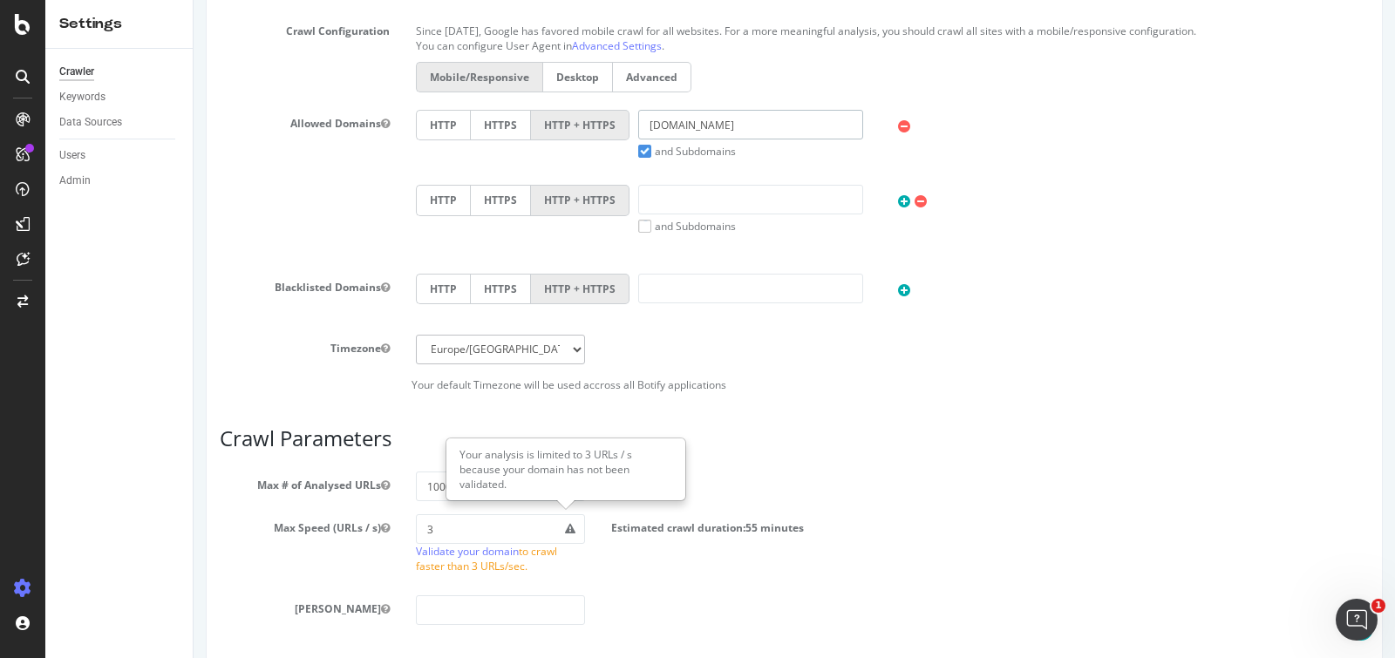
scroll to position [765, 0]
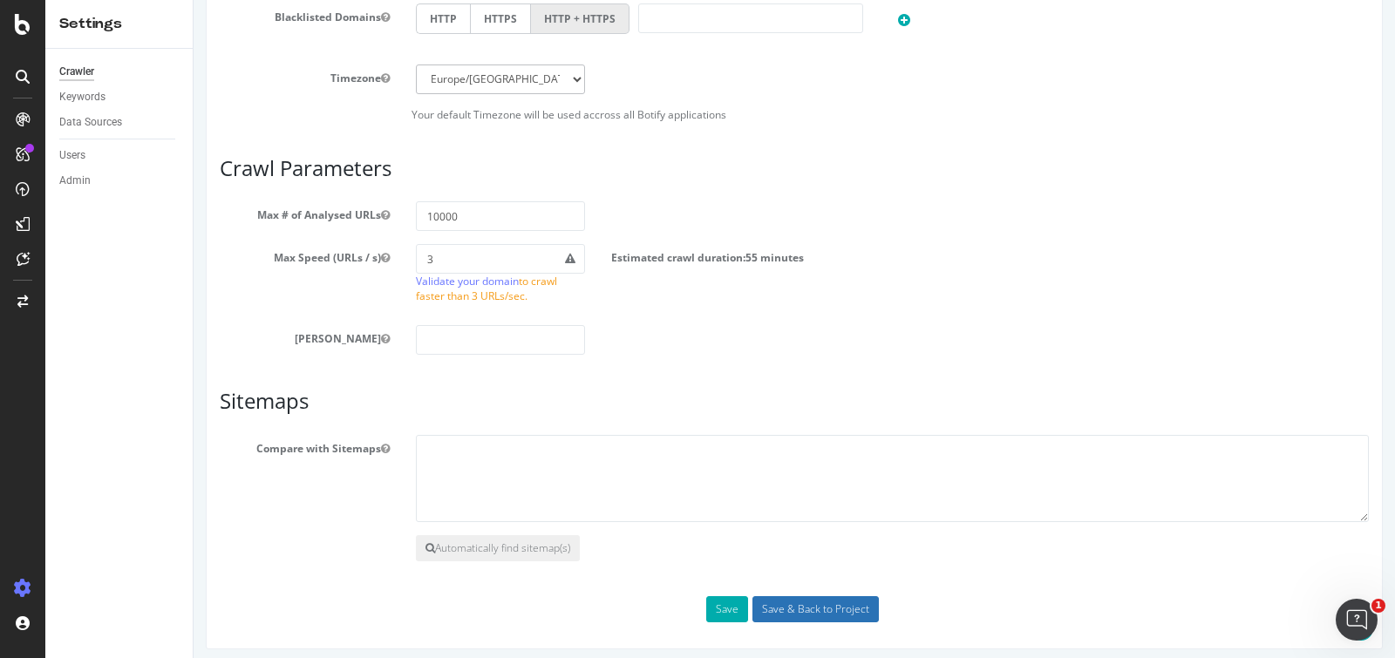
type input "maison-veyret.com"
click at [777, 603] on input "Save & Back to Project" at bounding box center [815, 609] width 126 height 26
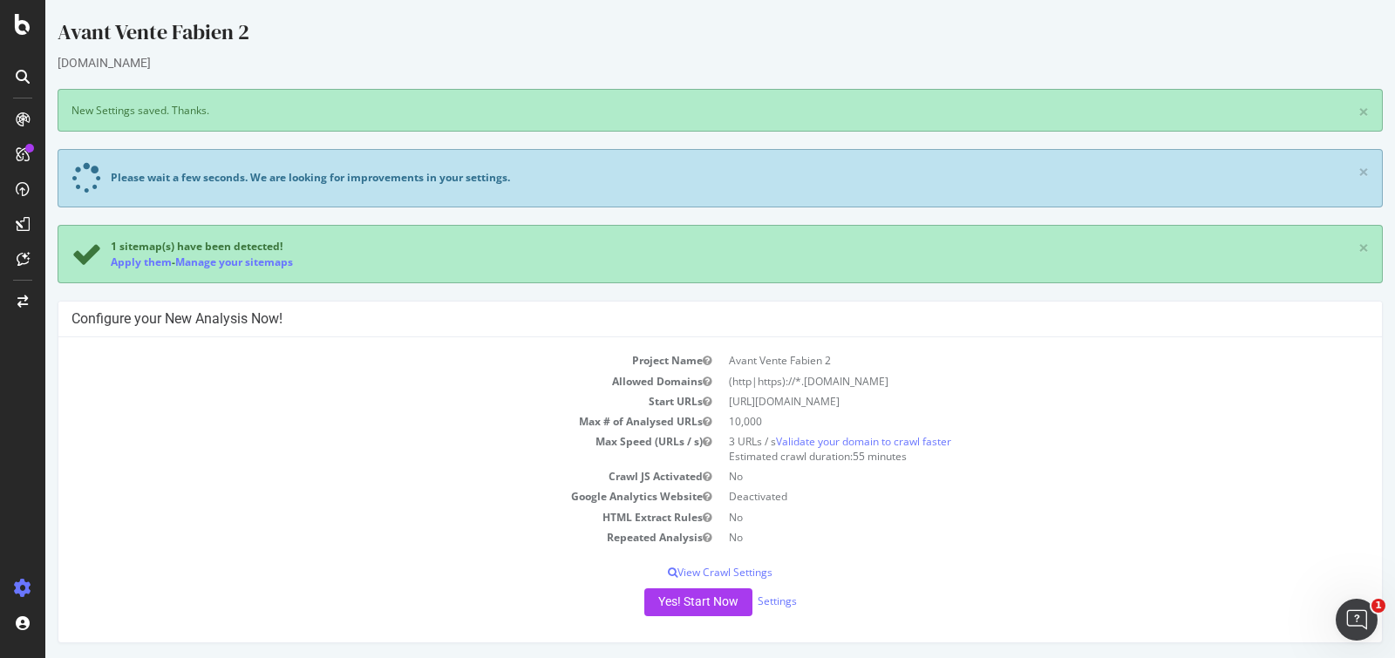
scroll to position [46, 0]
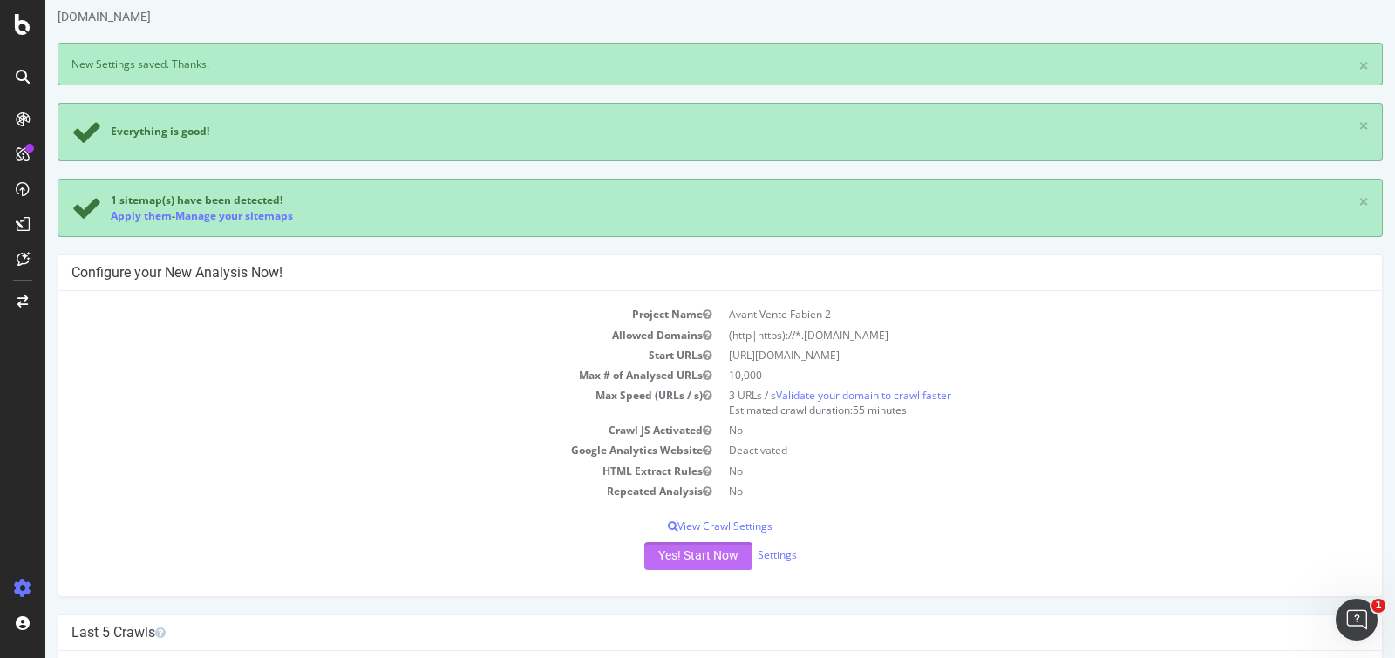
click at [684, 561] on button "Yes! Start Now" at bounding box center [698, 556] width 108 height 28
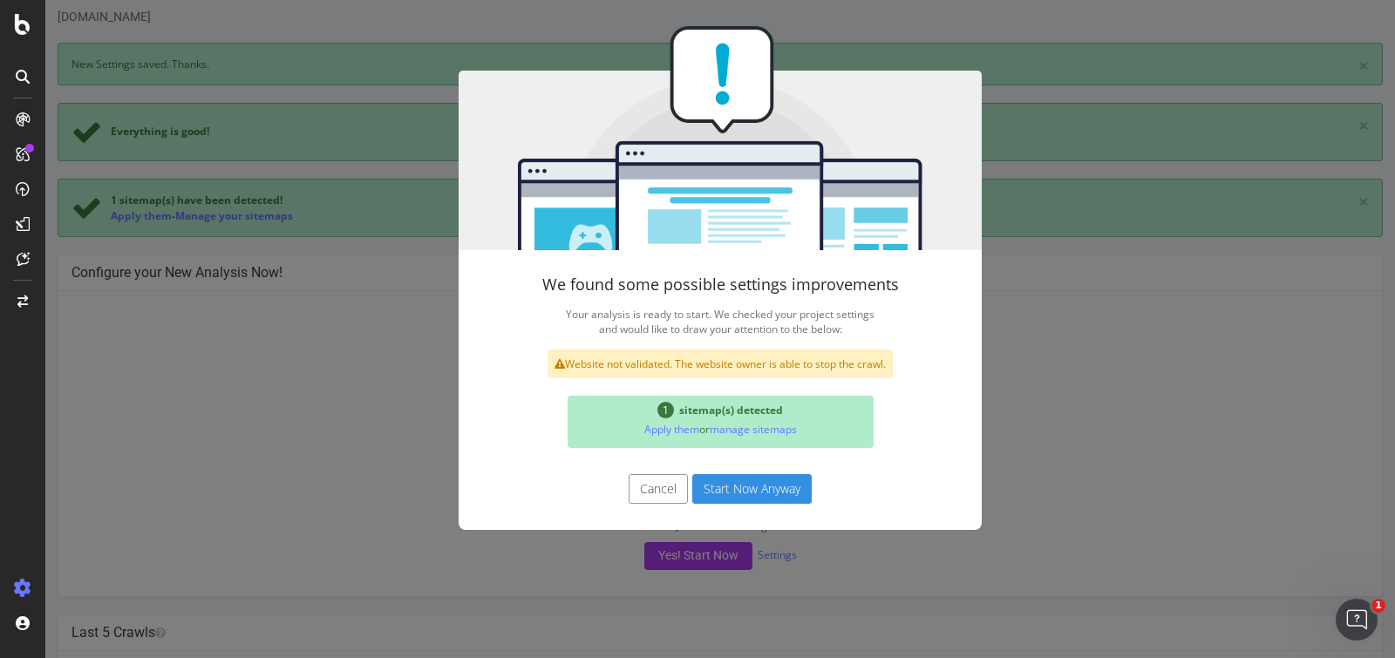
click at [705, 519] on div "Cancel Start Now Anyway" at bounding box center [720, 498] width 523 height 65
drag, startPoint x: 710, startPoint y: 505, endPoint x: 713, endPoint y: 496, distance: 9.4
click at [713, 496] on div "Cancel Start Now Anyway" at bounding box center [720, 498] width 523 height 65
click at [714, 492] on button "Start Now Anyway" at bounding box center [751, 489] width 119 height 30
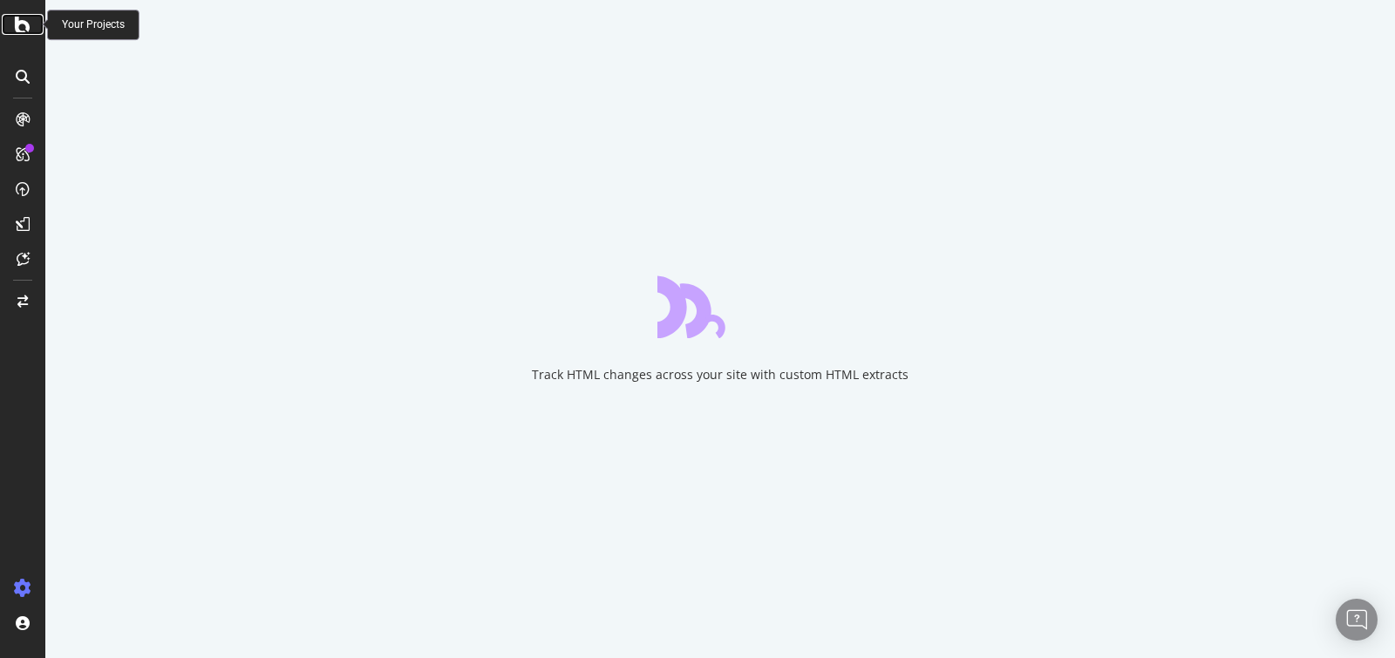
click at [22, 25] on icon at bounding box center [23, 24] width 16 height 21
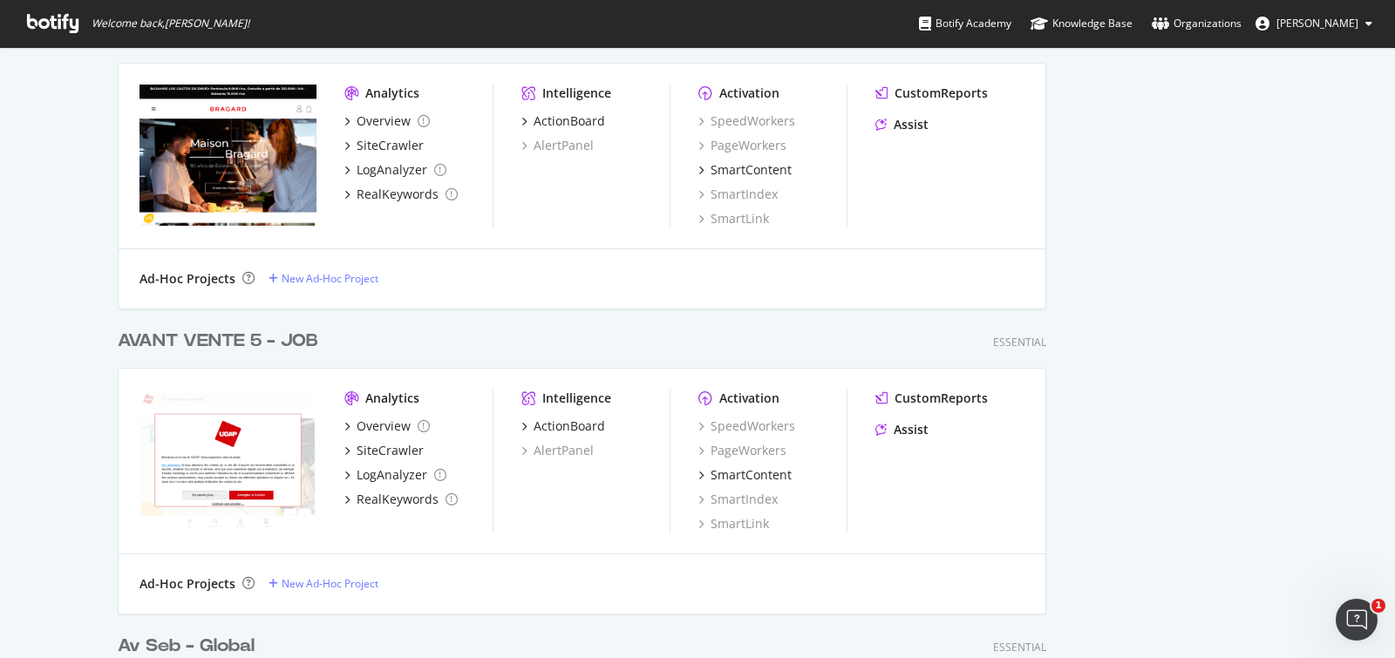
scroll to position [894, 0]
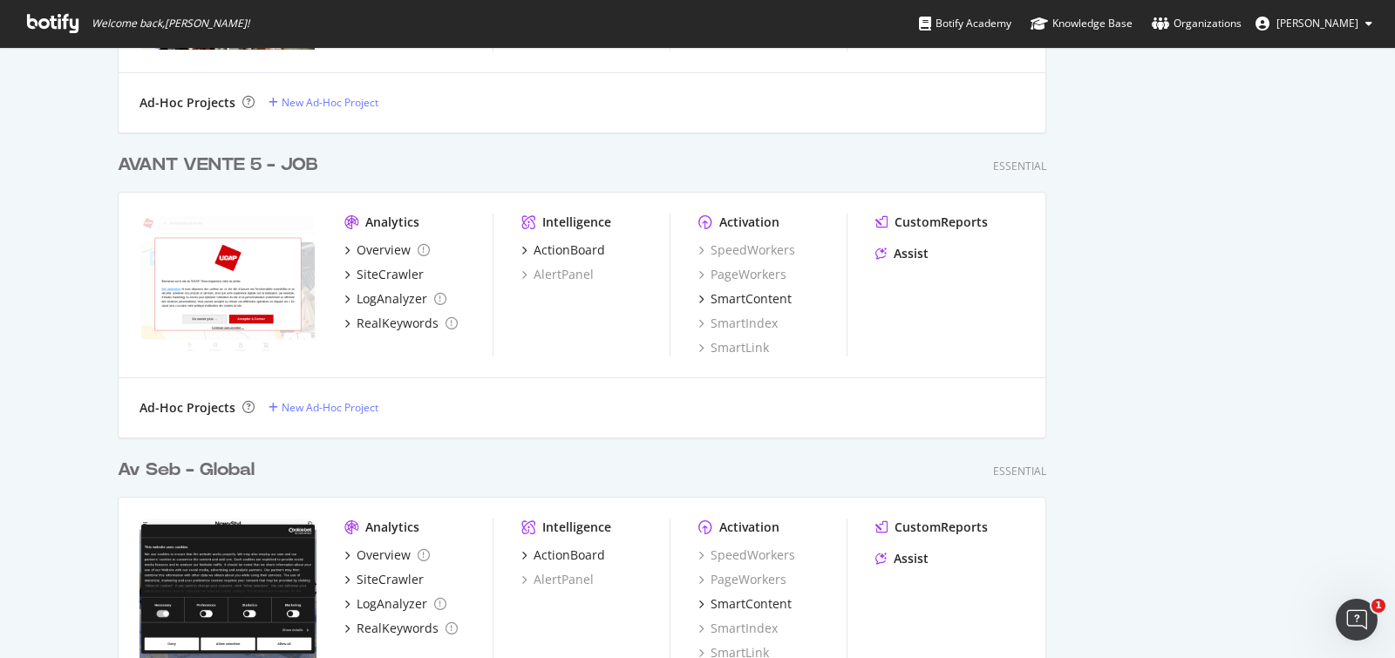
click at [205, 165] on div "AVANT VENTE 5 - JOB" at bounding box center [218, 165] width 201 height 25
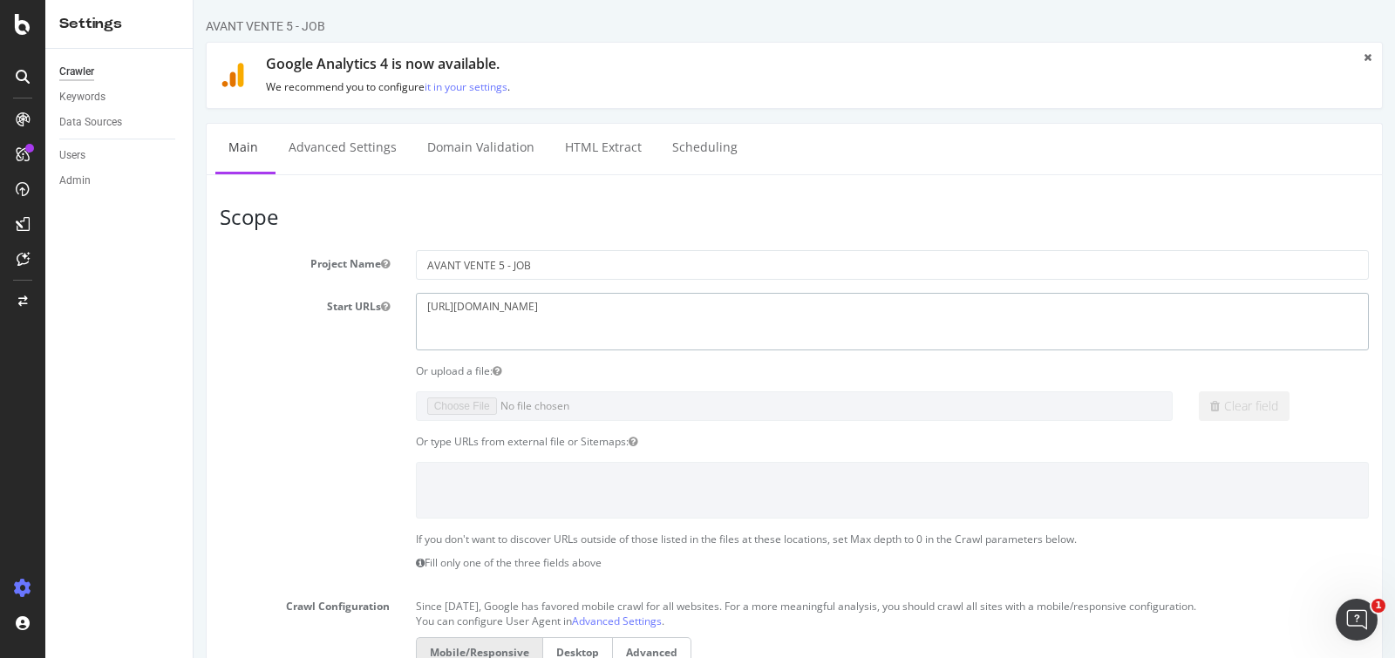
drag, startPoint x: 571, startPoint y: 325, endPoint x: 327, endPoint y: 281, distance: 248.2
click at [327, 281] on section "Project Name AVANT VENTE 5 - JOB Start URLs [URL][DOMAIN_NAME] Or upload a file…" at bounding box center [794, 608] width 1149 height 717
paste textarea "maxizoo"
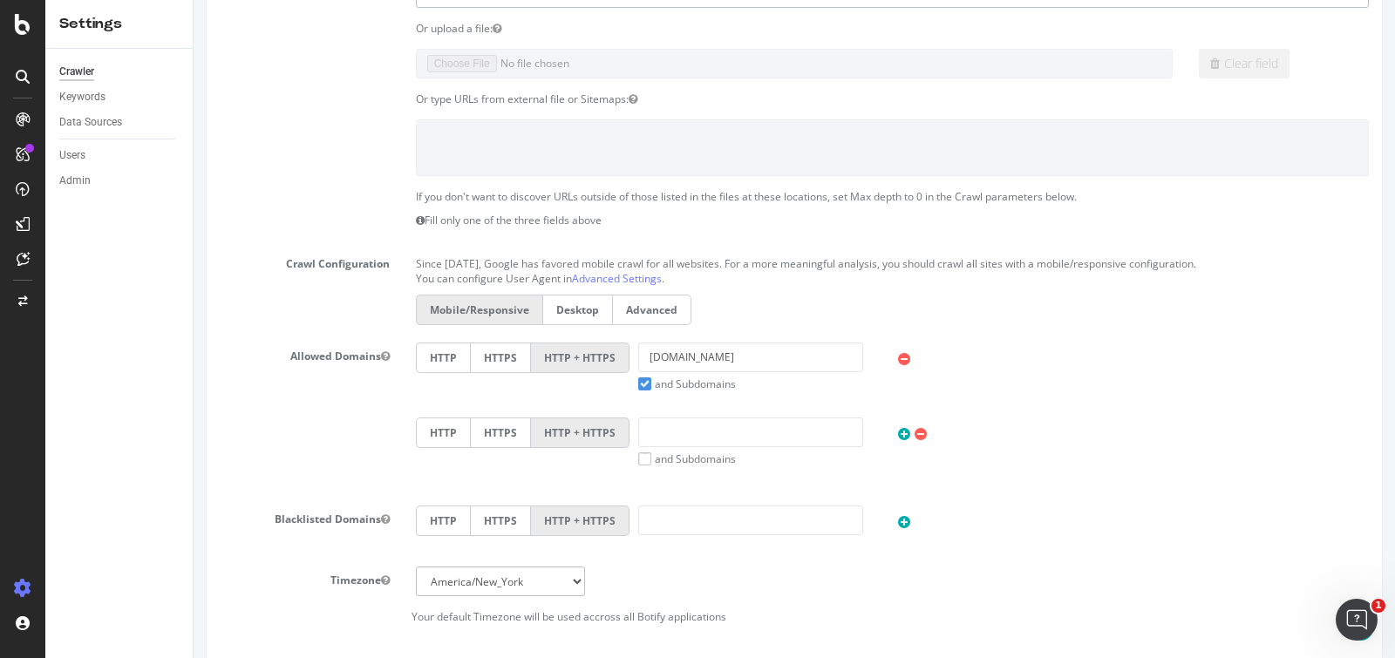
scroll to position [344, 0]
type textarea "[URL][DOMAIN_NAME]"
drag, startPoint x: 711, startPoint y: 352, endPoint x: 507, endPoint y: 352, distance: 204.9
click at [507, 352] on div "HTTP HTTPS HTTP + HTTPS [DOMAIN_NAME] and Subdomains User Agent: Mobile Desktop…" at bounding box center [892, 366] width 970 height 49
paste input "[URL][DOMAIN_NAME]"
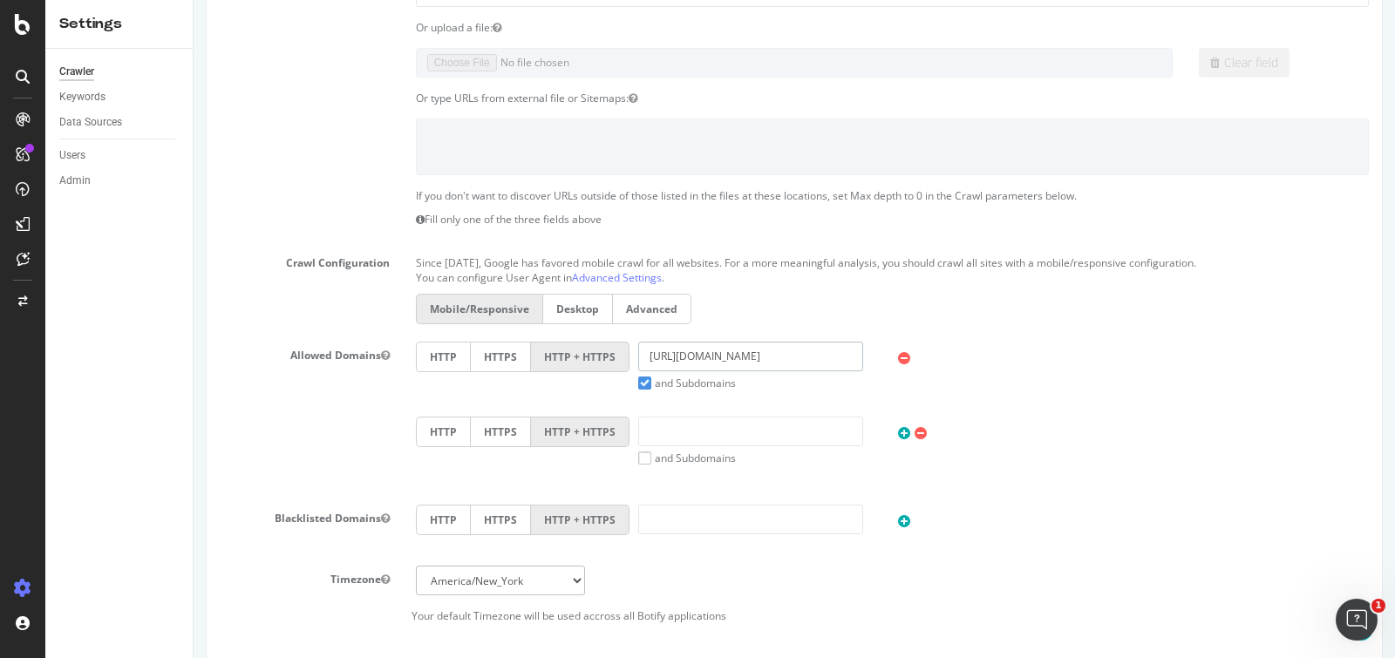
drag, startPoint x: 706, startPoint y: 352, endPoint x: 536, endPoint y: 347, distance: 170.1
click at [536, 347] on div "HTTP HTTPS HTTP + HTTPS [URL][DOMAIN_NAME] and Subdomains User Agent: Mobile De…" at bounding box center [892, 366] width 970 height 49
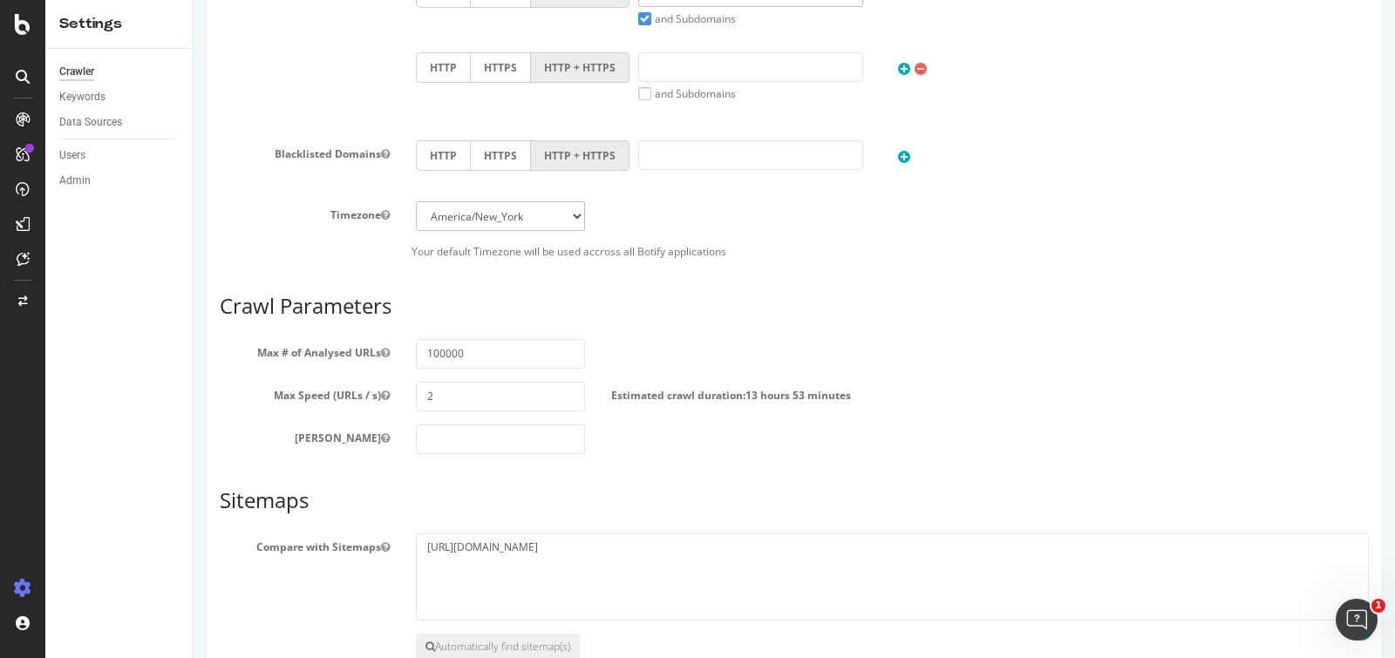
scroll to position [722, 0]
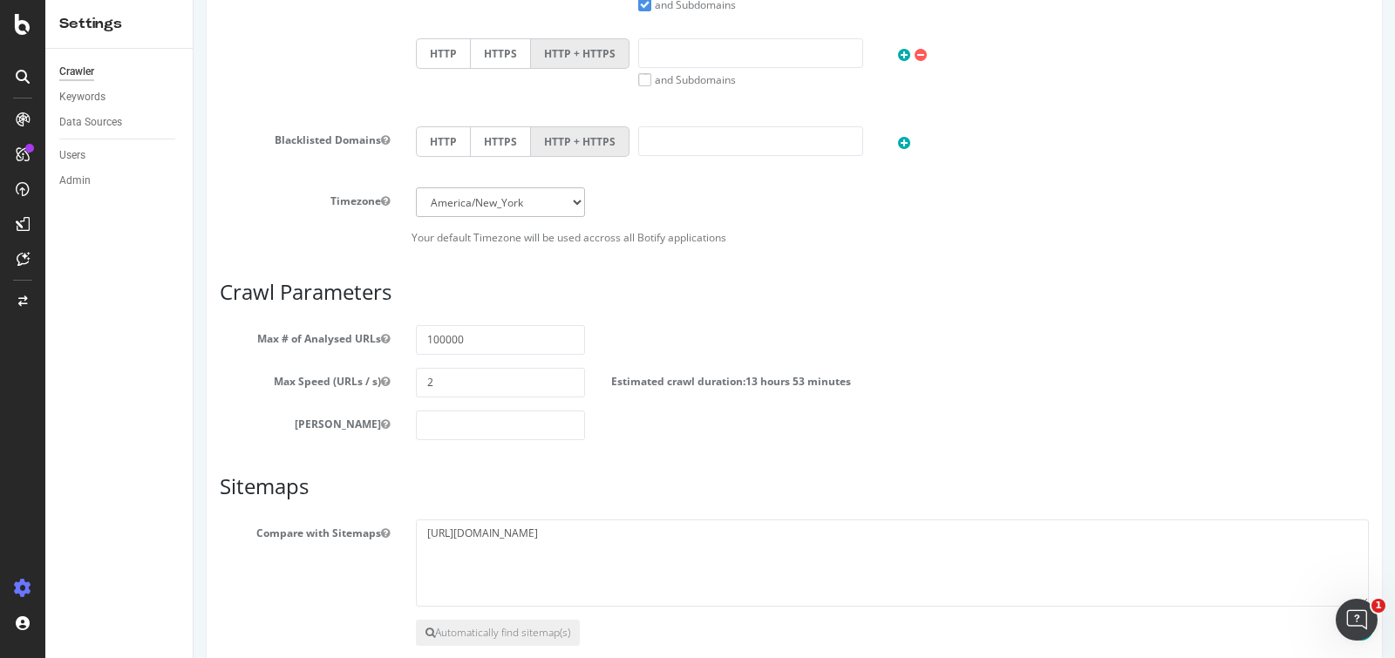
type input "[DOMAIN_NAME]"
drag, startPoint x: 431, startPoint y: 334, endPoint x: 402, endPoint y: 334, distance: 28.8
click at [403, 334] on div "100000" at bounding box center [501, 340] width 196 height 30
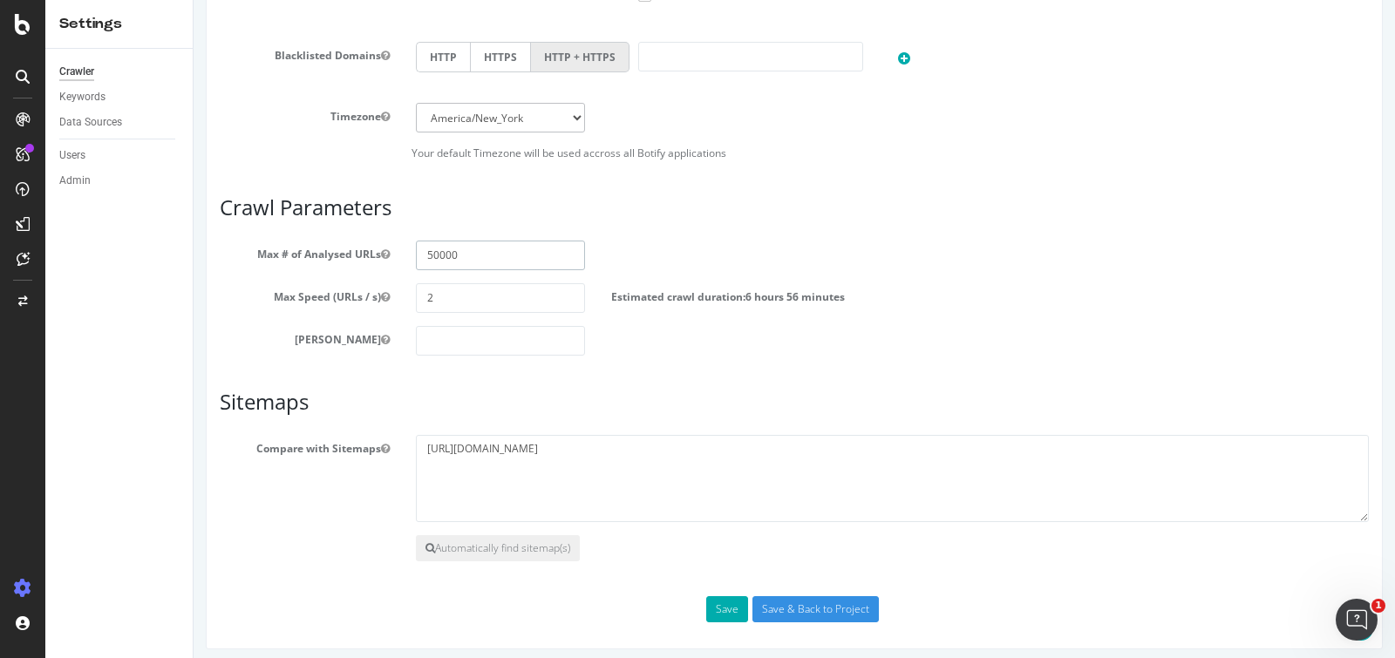
type input "50000"
click at [773, 426] on article "Sitemaps Compare with Sitemaps [URL][DOMAIN_NAME] Automatically find sitemap(s)" at bounding box center [794, 476] width 1149 height 171
click at [459, 293] on input "2" at bounding box center [501, 298] width 170 height 30
type input "3"
click at [759, 396] on h3 "Sitemaps" at bounding box center [794, 402] width 1149 height 23
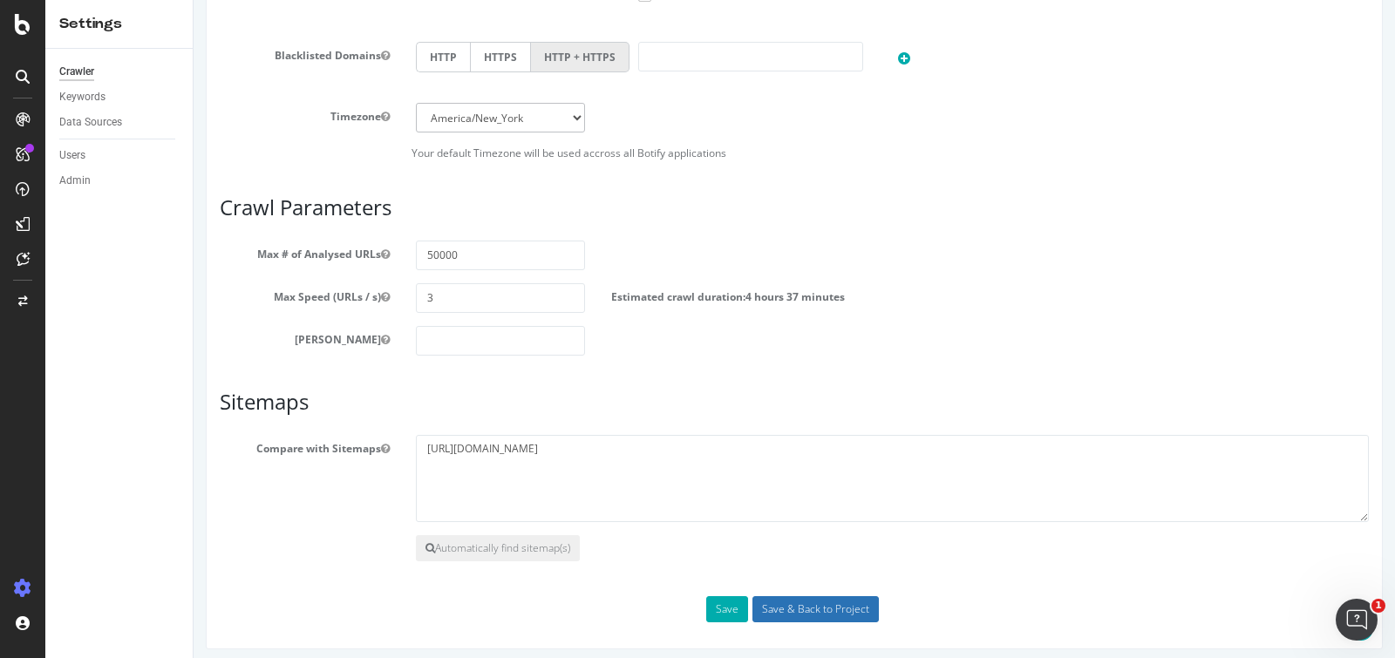
click at [814, 601] on input "Save & Back to Project" at bounding box center [815, 609] width 126 height 26
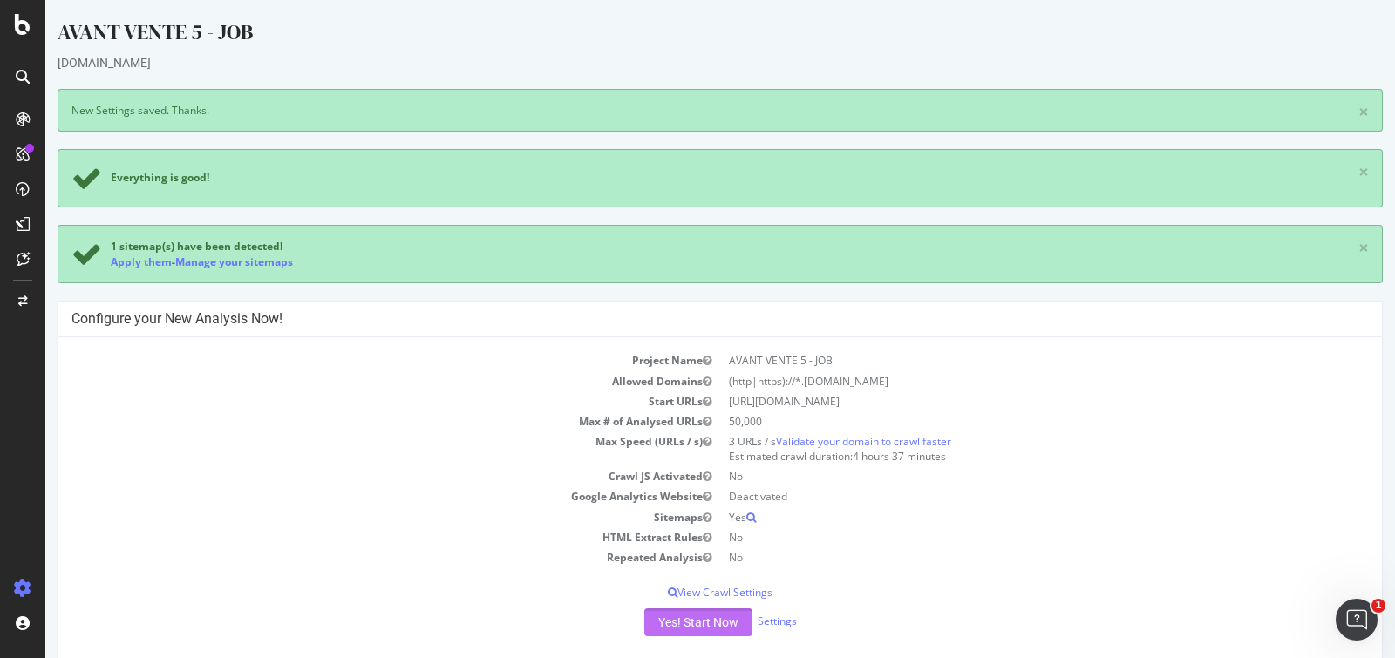
click at [690, 619] on button "Yes! Start Now" at bounding box center [698, 623] width 108 height 28
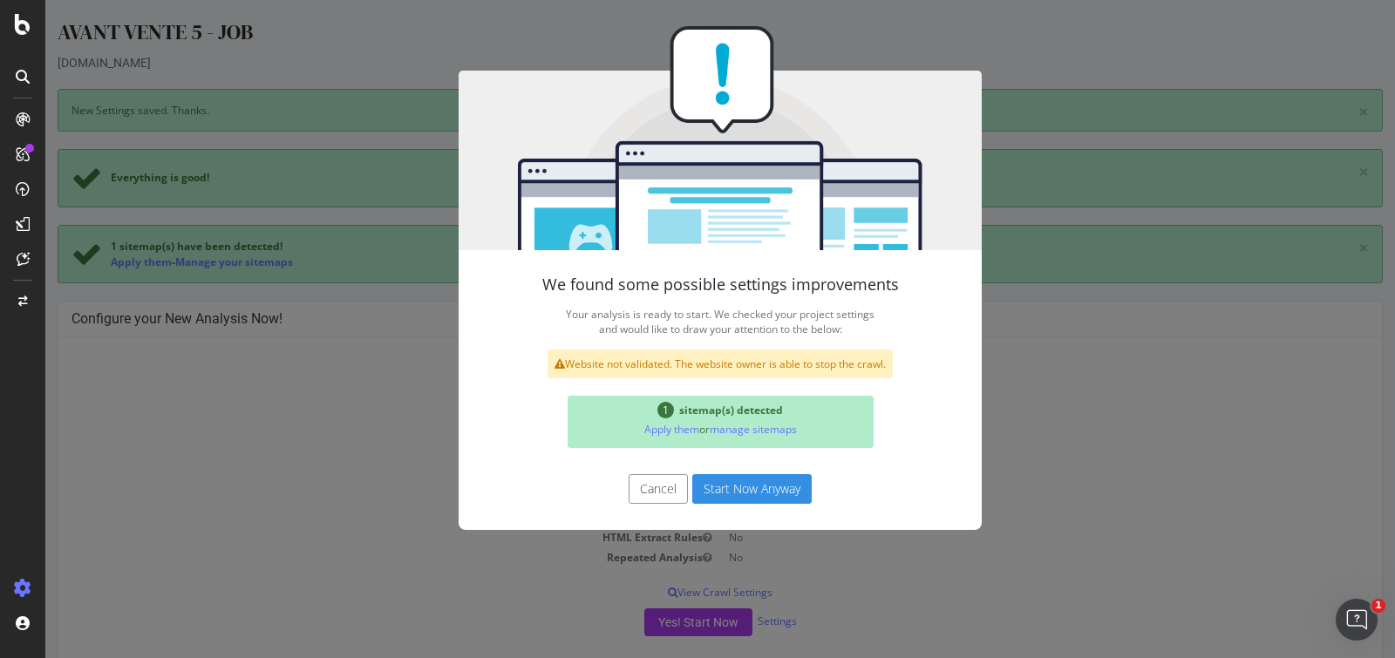
click at [698, 485] on button "Start Now Anyway" at bounding box center [751, 489] width 119 height 30
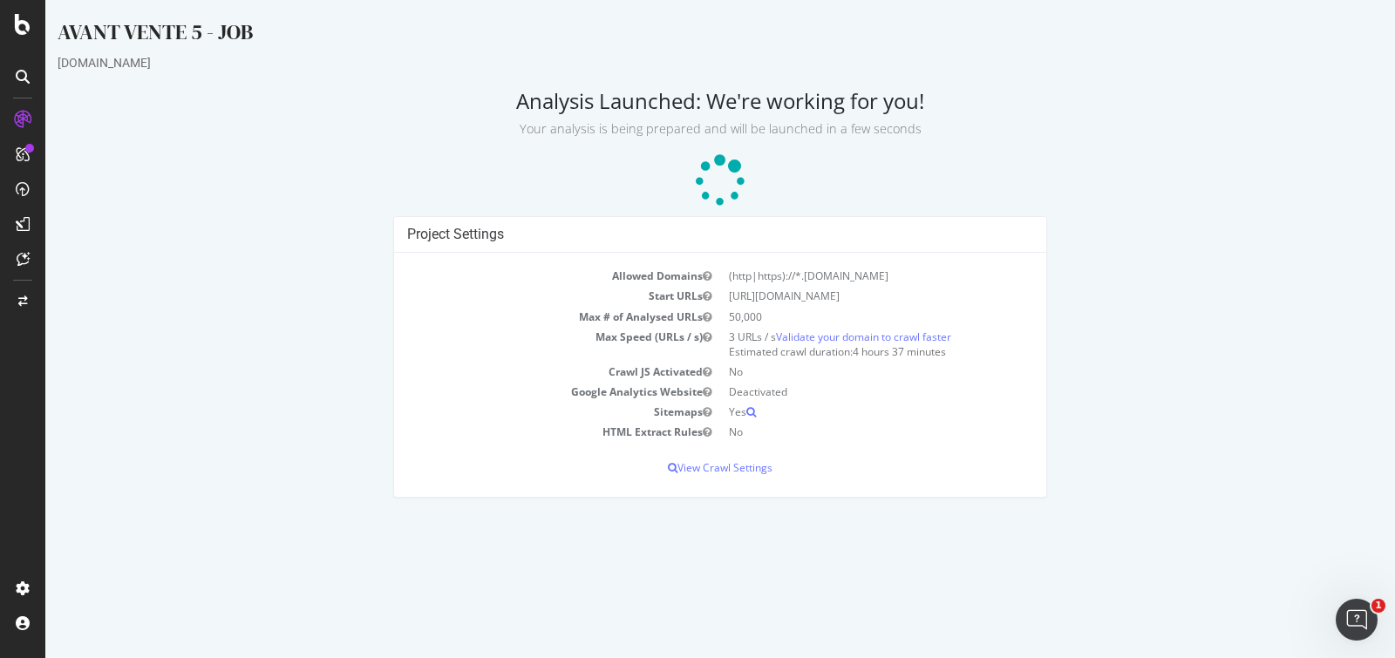
click at [303, 42] on div "AVANT VENTE 5 - JOB" at bounding box center [720, 35] width 1325 height 37
